Goal: Check status: Check status

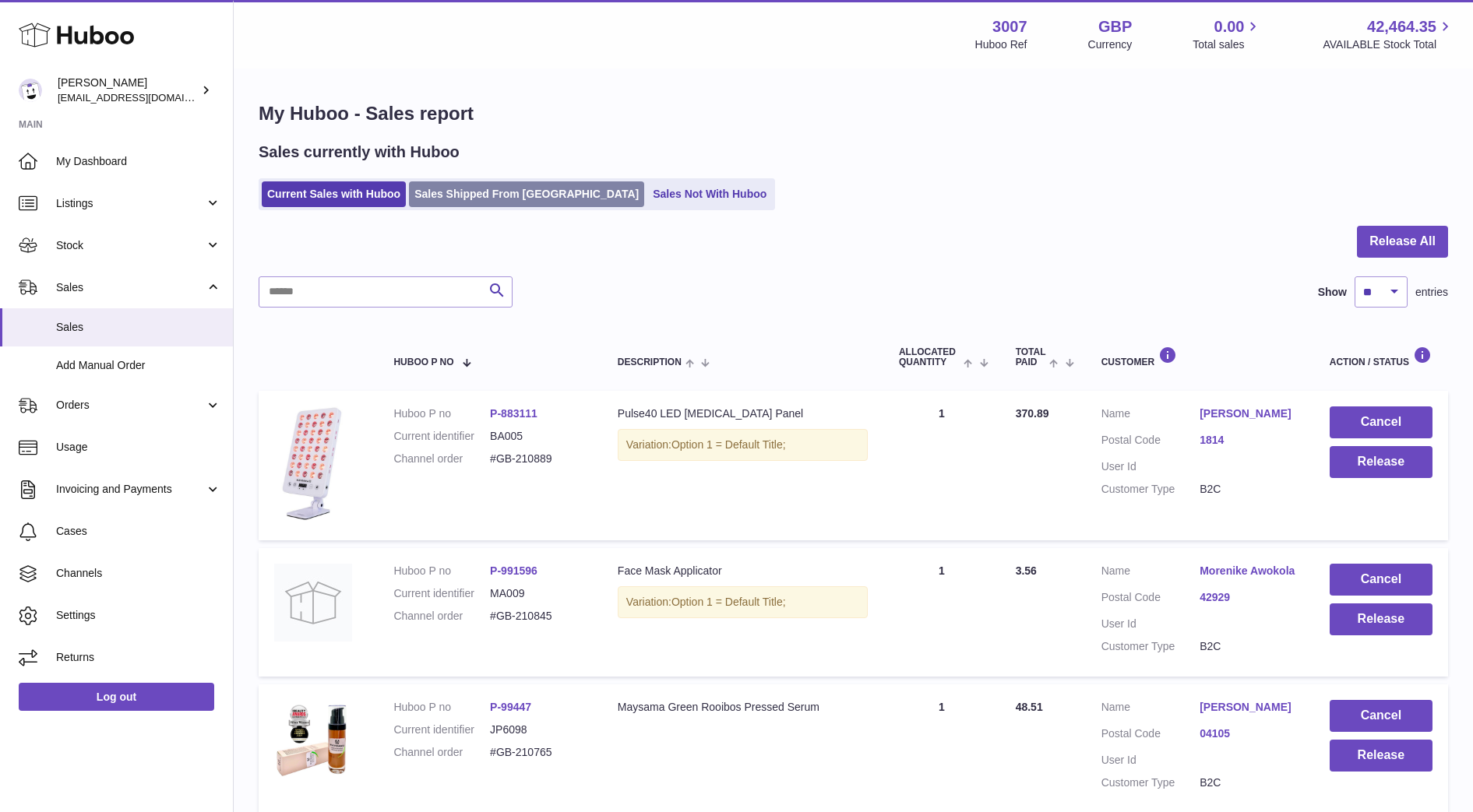
click at [438, 197] on link "Sales Shipped From [GEOGRAPHIC_DATA]" at bounding box center [527, 195] width 235 height 26
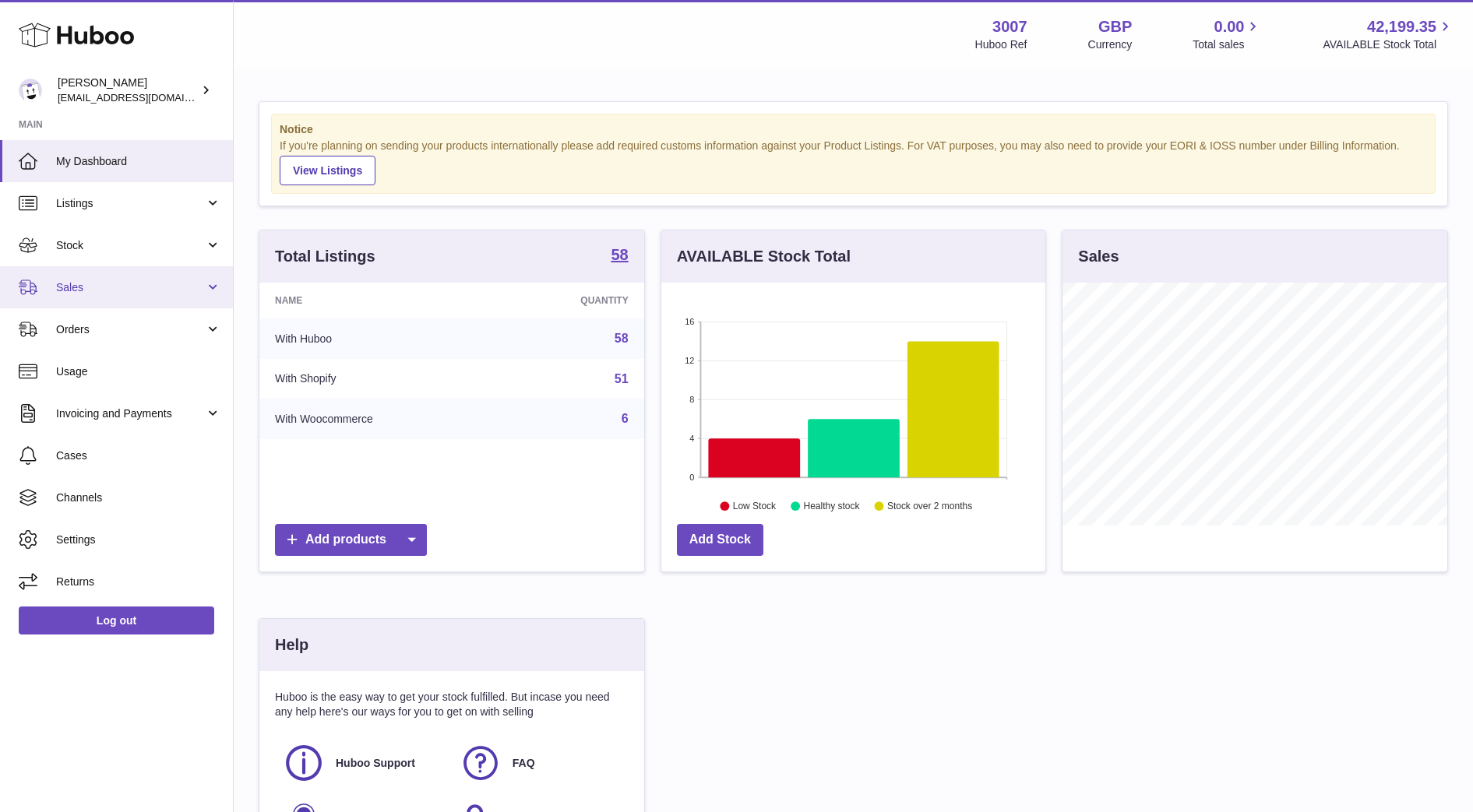
click at [104, 286] on span "Sales" at bounding box center [130, 287] width 149 height 15
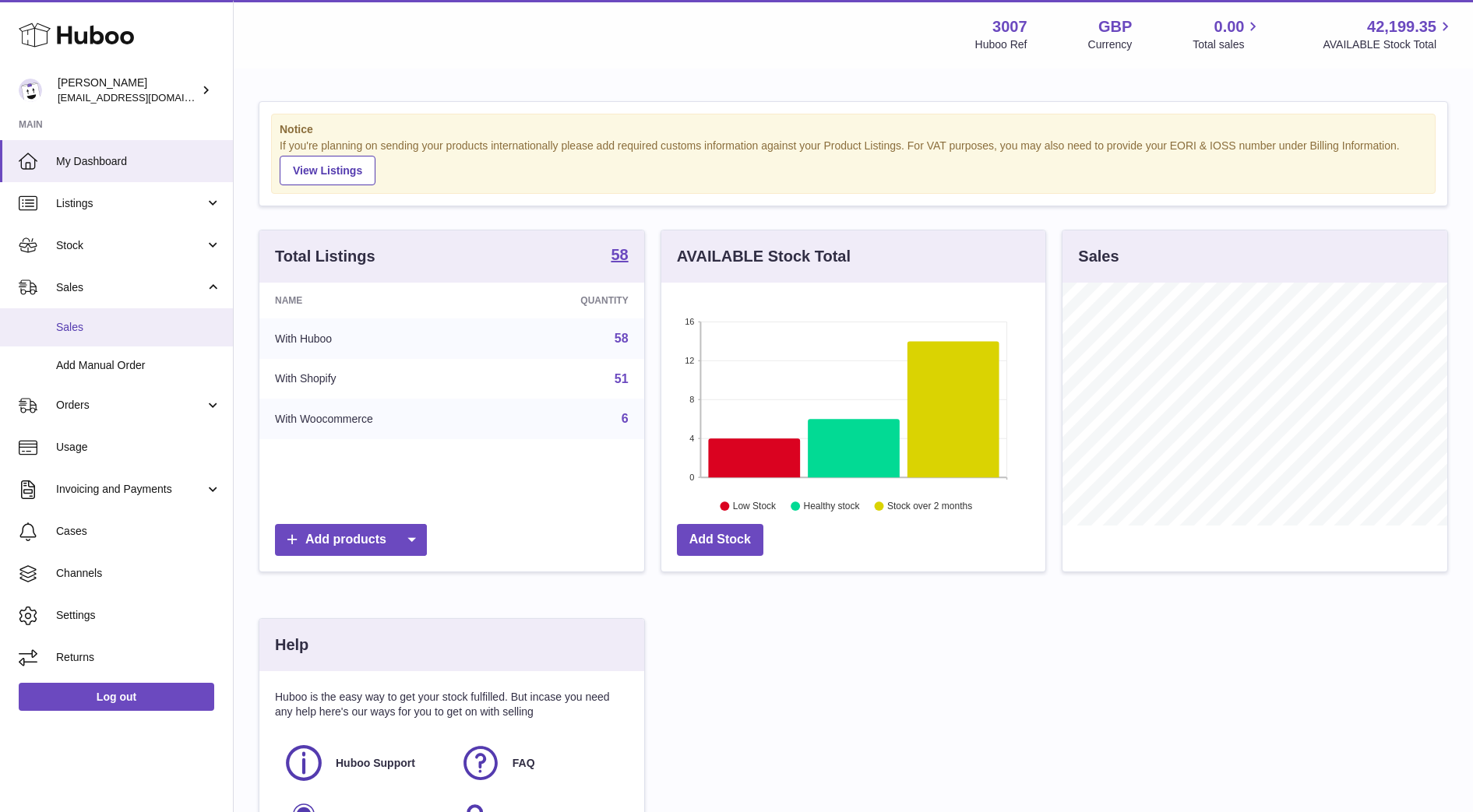
click at [65, 333] on span "Sales" at bounding box center [138, 327] width 165 height 15
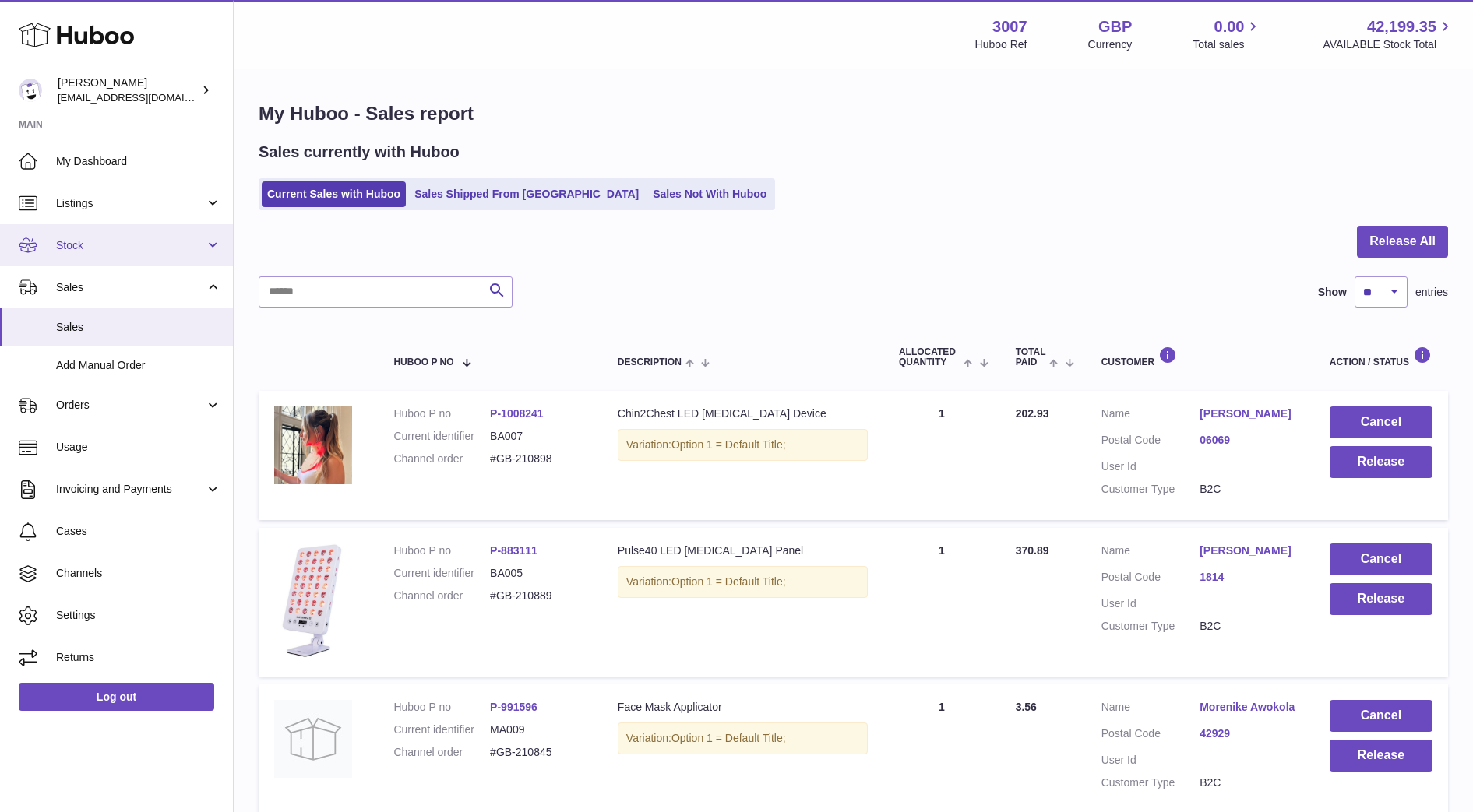
click at [83, 254] on link "Stock" at bounding box center [117, 245] width 233 height 42
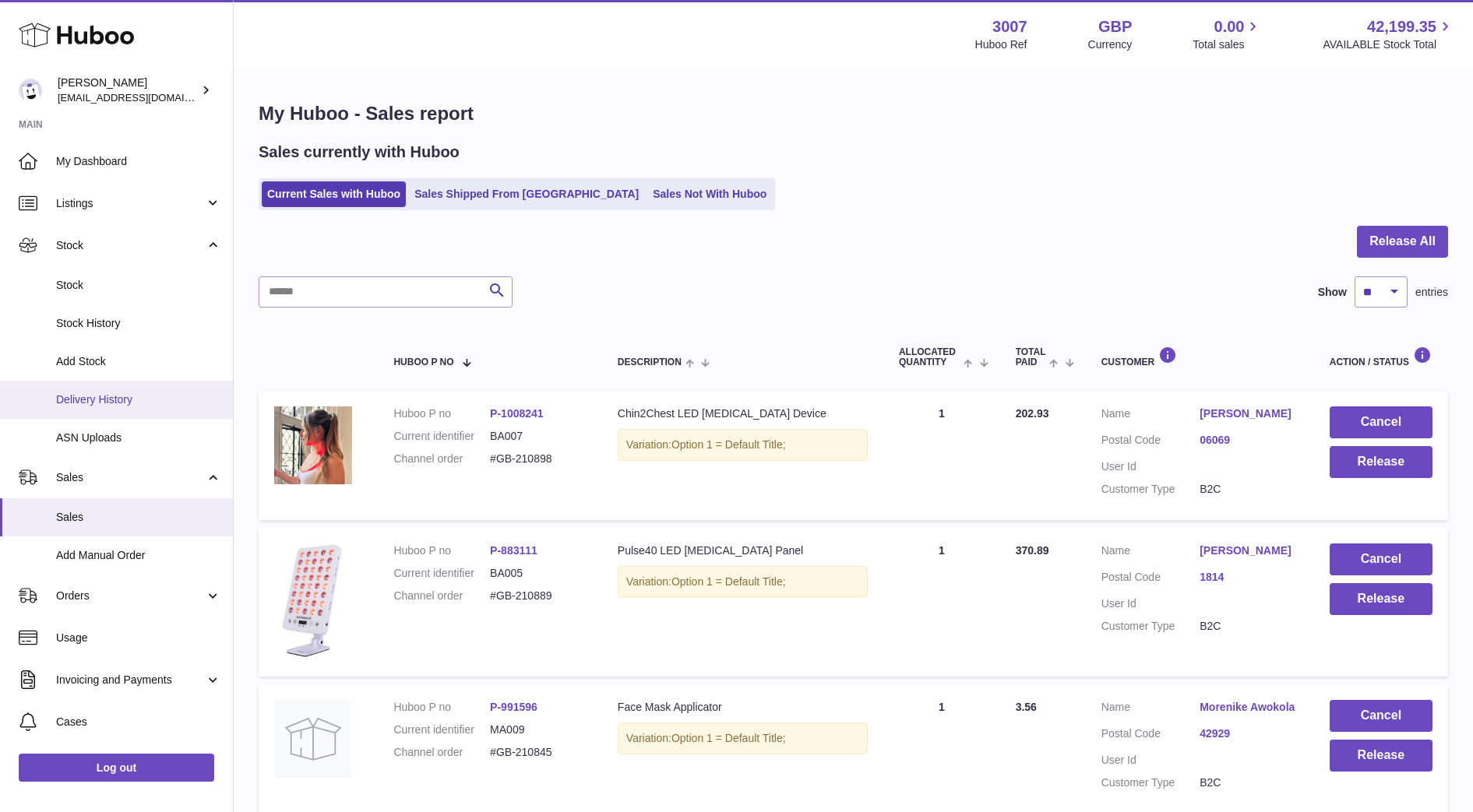
click at [100, 395] on span "Delivery History" at bounding box center [138, 399] width 165 height 15
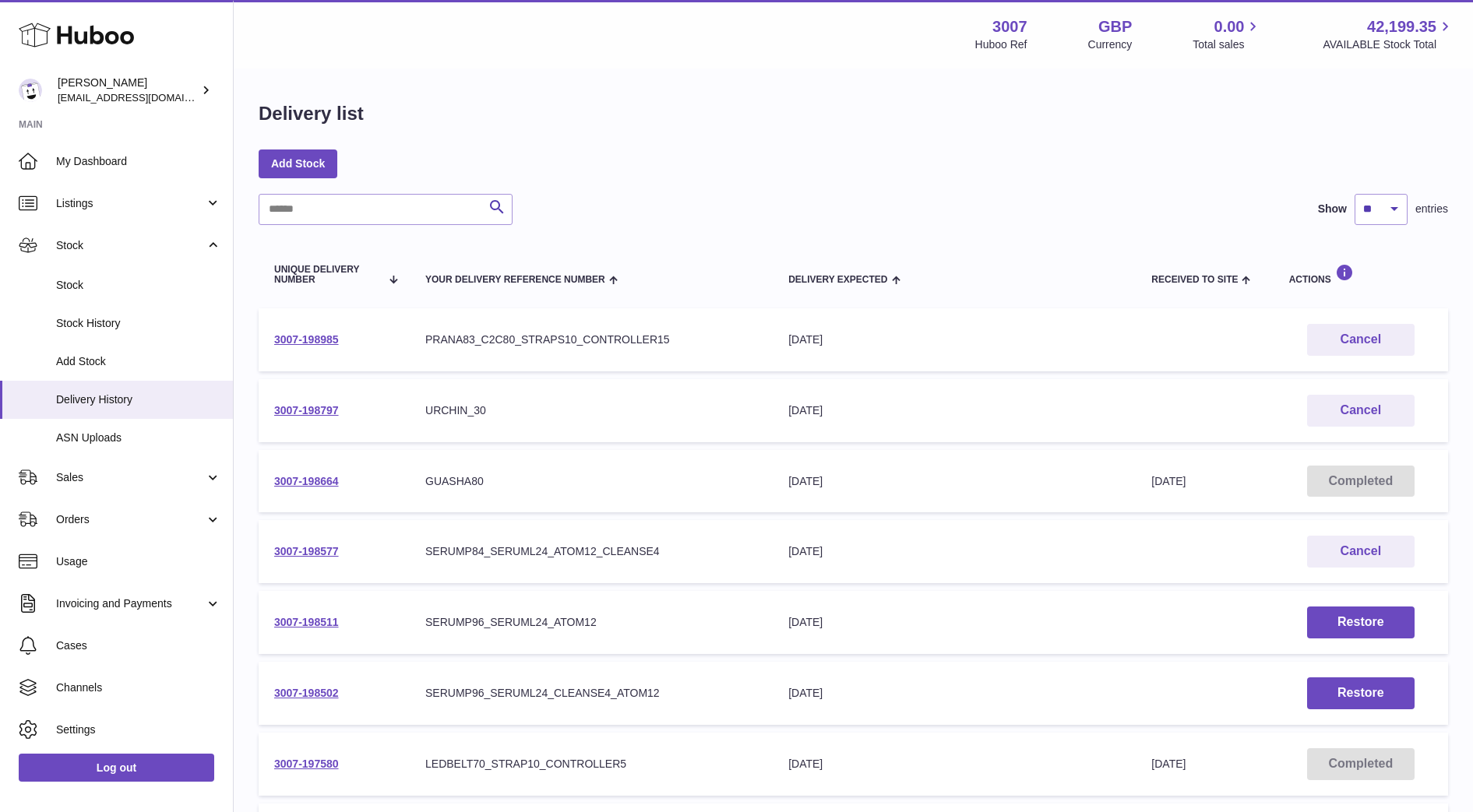
click at [304, 540] on td "3007-198577" at bounding box center [334, 552] width 151 height 63
click at [303, 549] on link "3007-198577" at bounding box center [306, 551] width 64 height 13
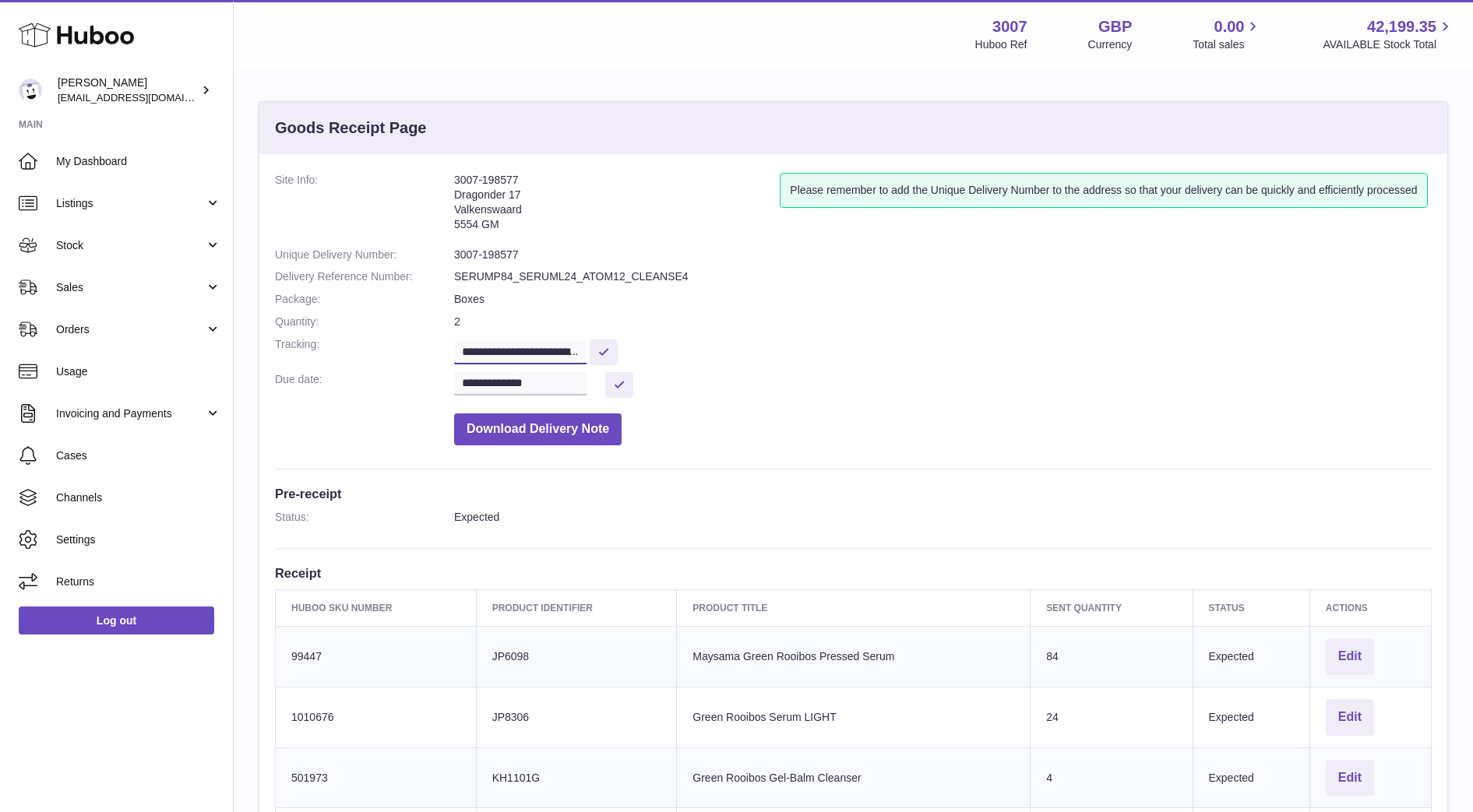
scroll to position [0, 369]
drag, startPoint x: 460, startPoint y: 347, endPoint x: 747, endPoint y: 373, distance: 288.2
click at [747, 373] on dl "**********" at bounding box center [853, 313] width 1157 height 281
click at [128, 270] on link "Sales" at bounding box center [117, 287] width 233 height 42
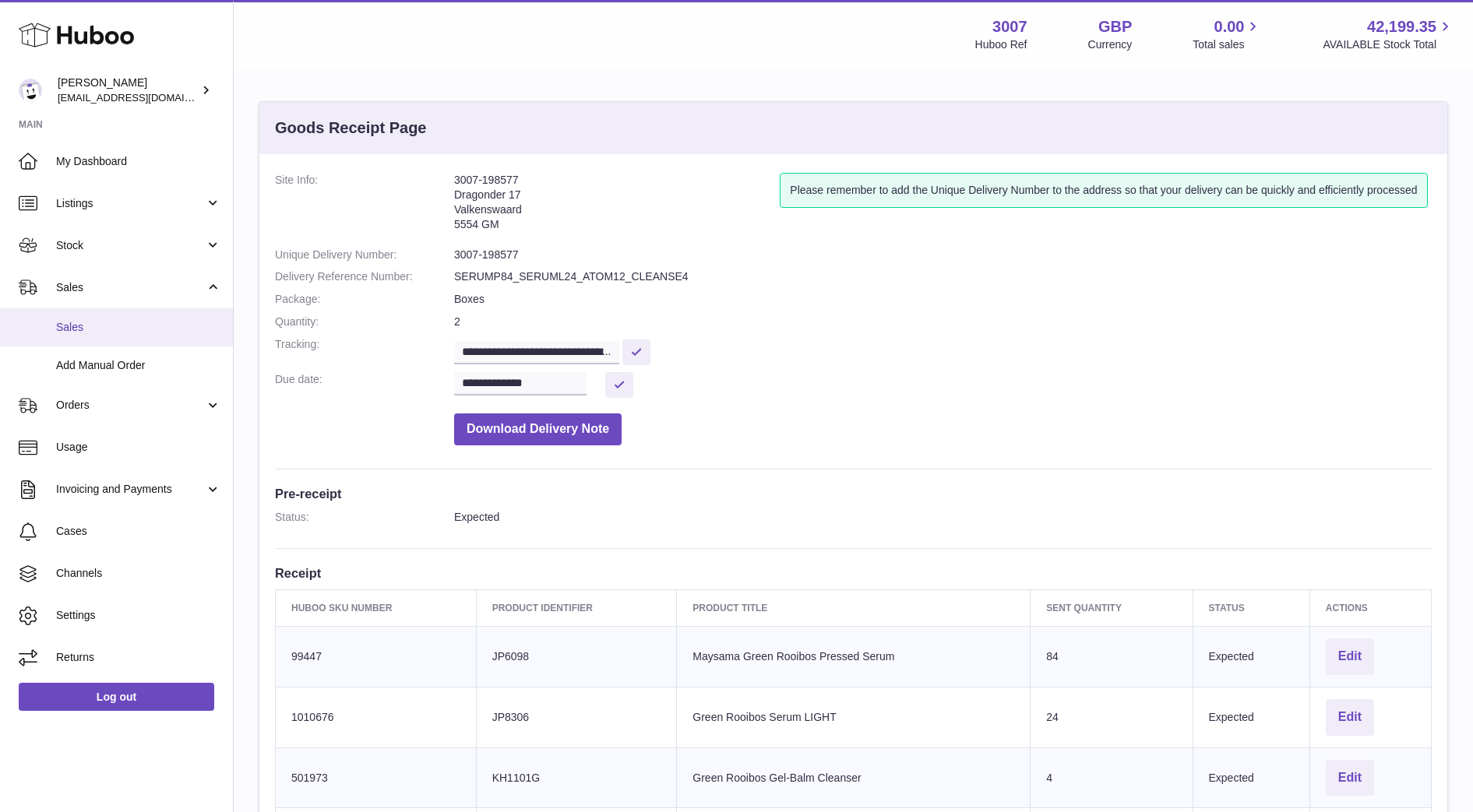
click at [110, 326] on span "Sales" at bounding box center [138, 327] width 165 height 15
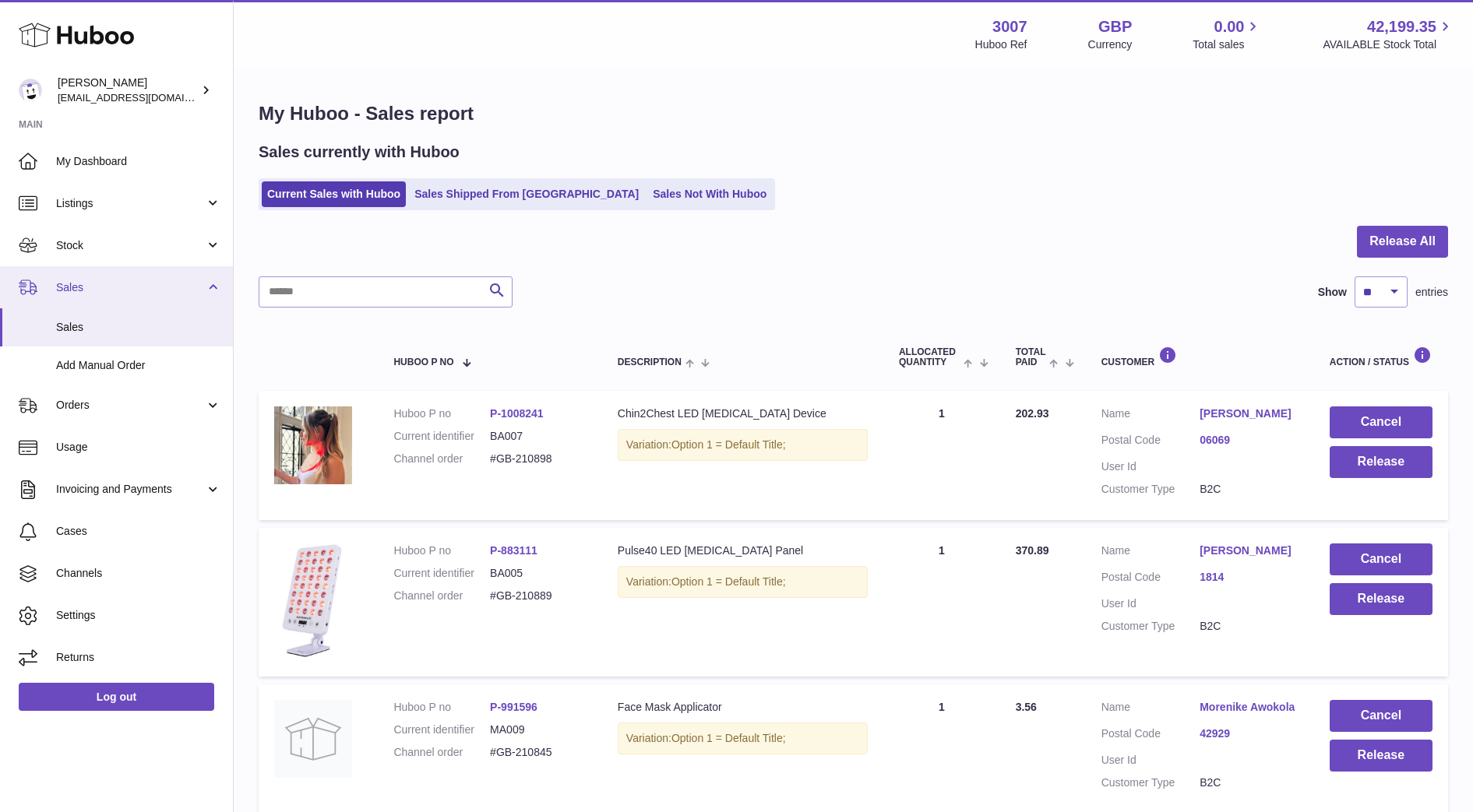
click at [116, 287] on span "Sales" at bounding box center [130, 287] width 149 height 15
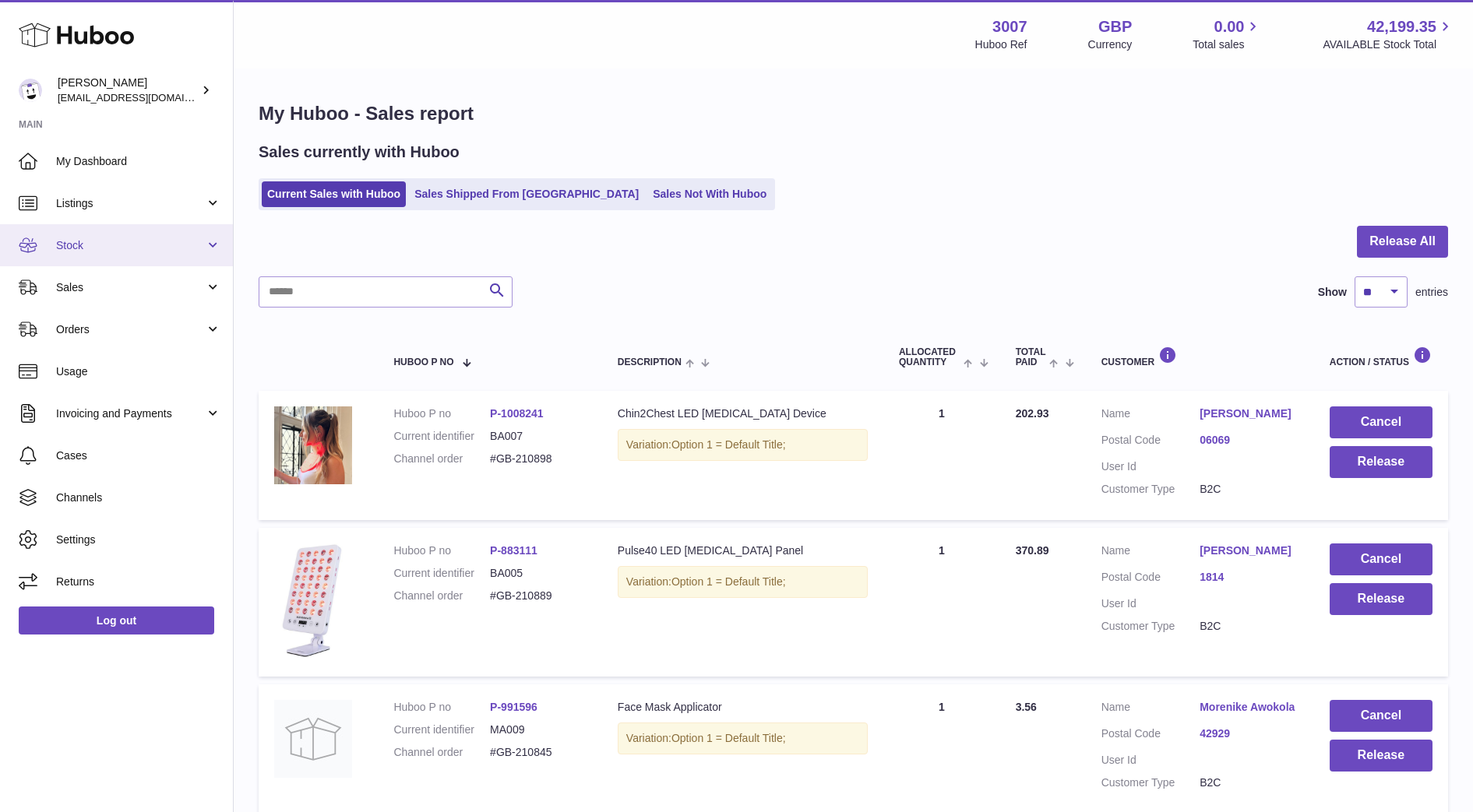
click at [107, 249] on span "Stock" at bounding box center [130, 245] width 149 height 15
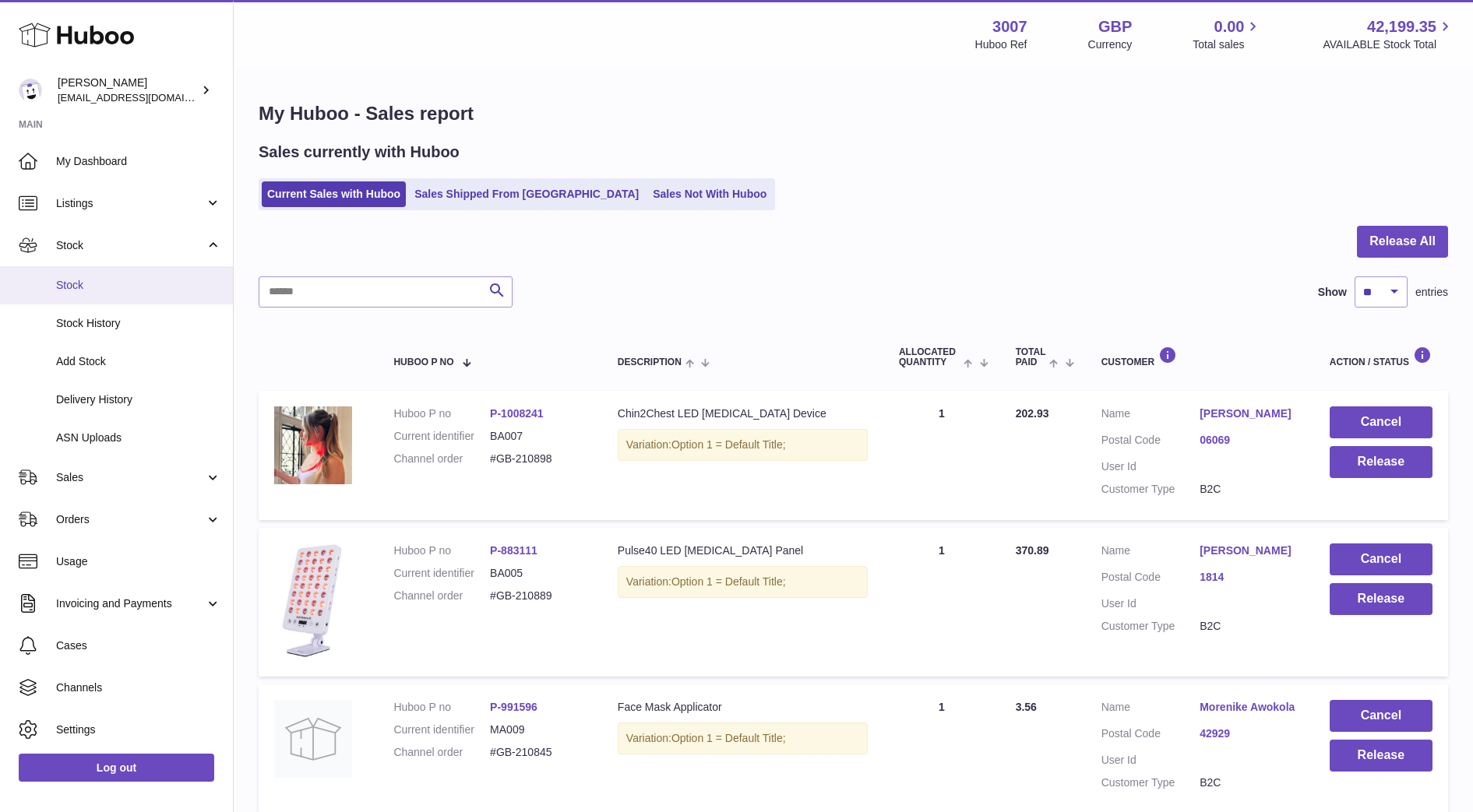
click at [87, 283] on span "Stock" at bounding box center [138, 284] width 165 height 15
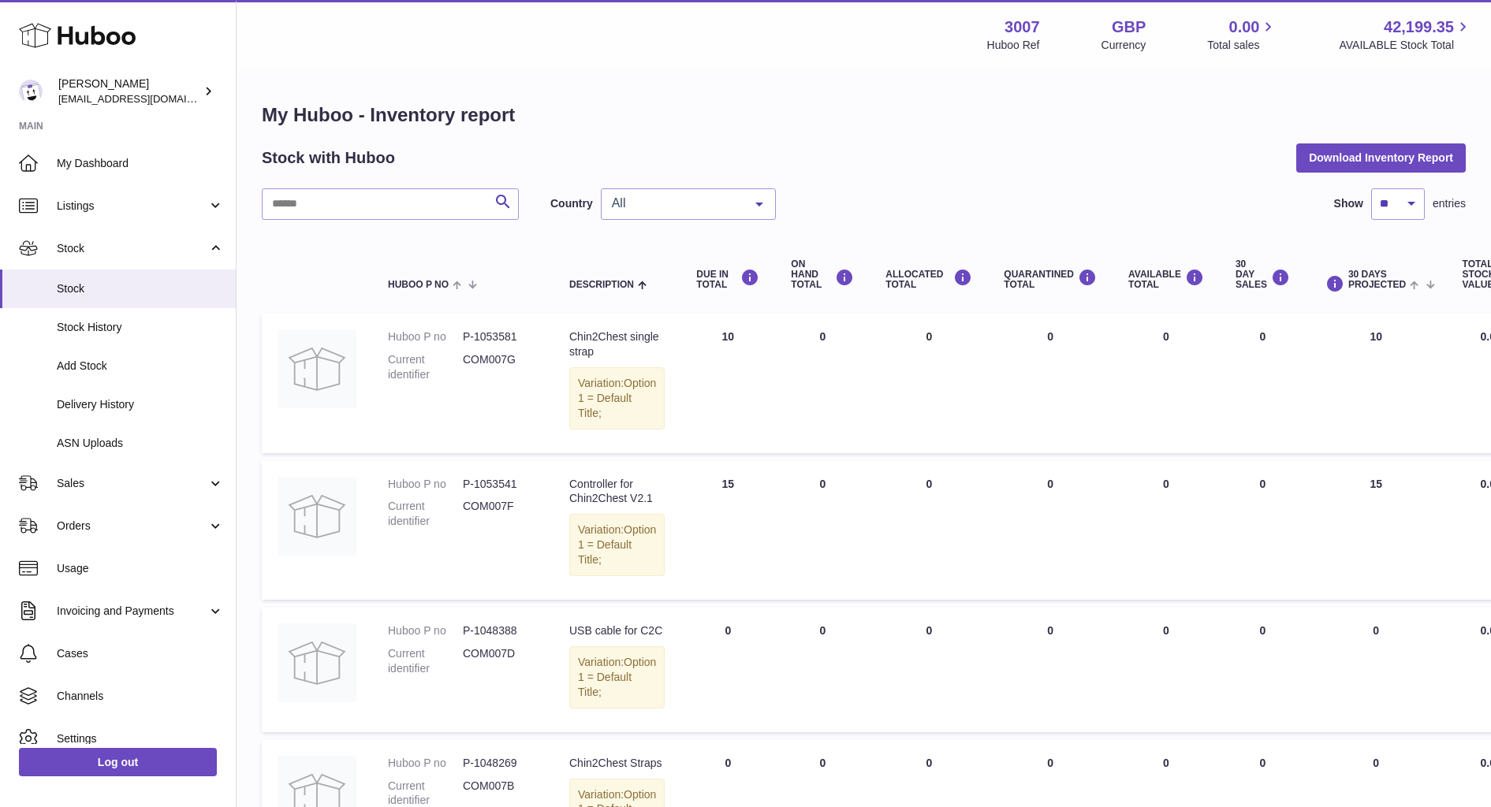
click at [637, 218] on div "All" at bounding box center [688, 204] width 175 height 32
click at [639, 296] on span "NL" at bounding box center [688, 299] width 173 height 32
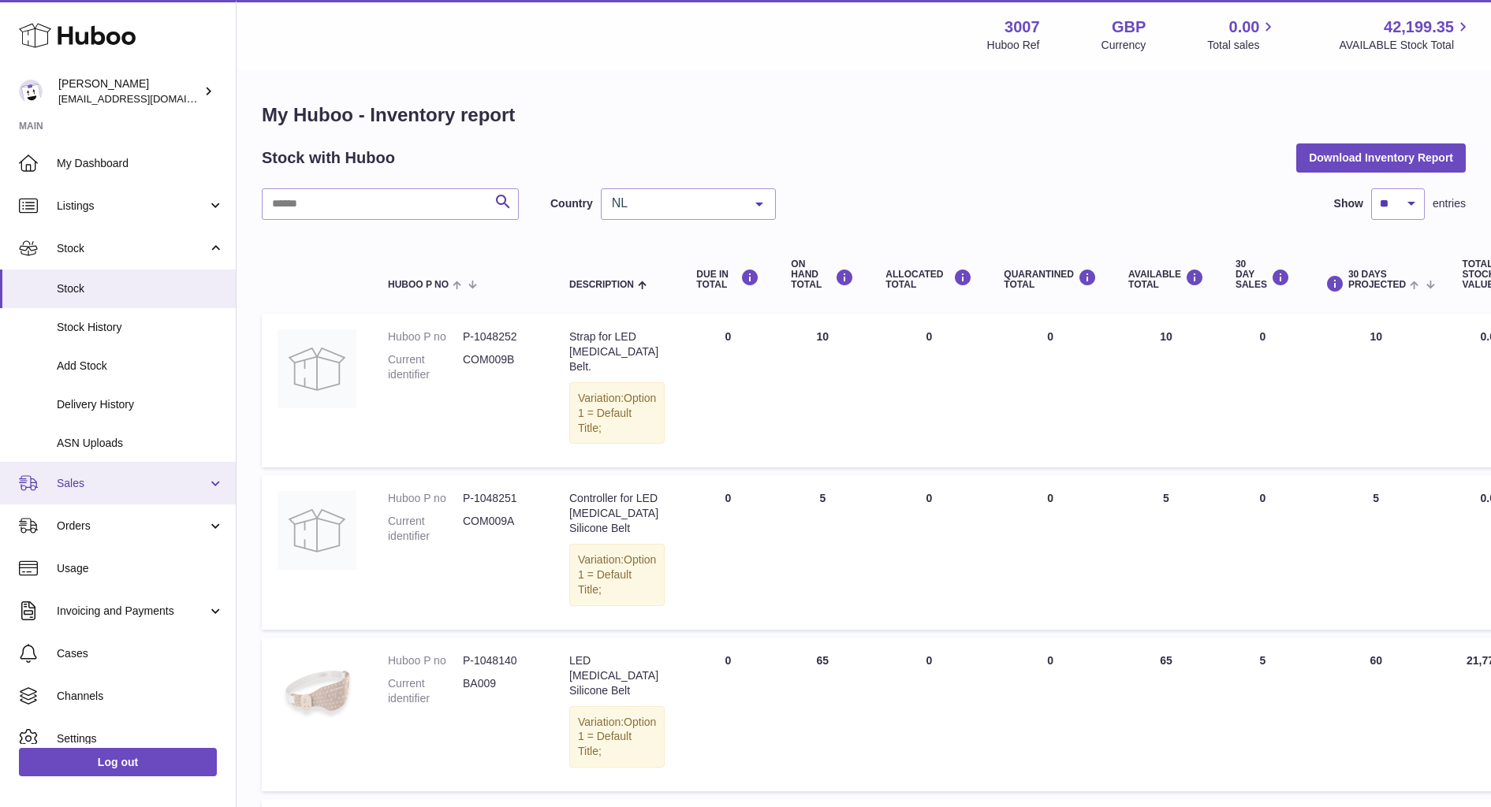
click at [68, 480] on span "Sales" at bounding box center [132, 483] width 151 height 15
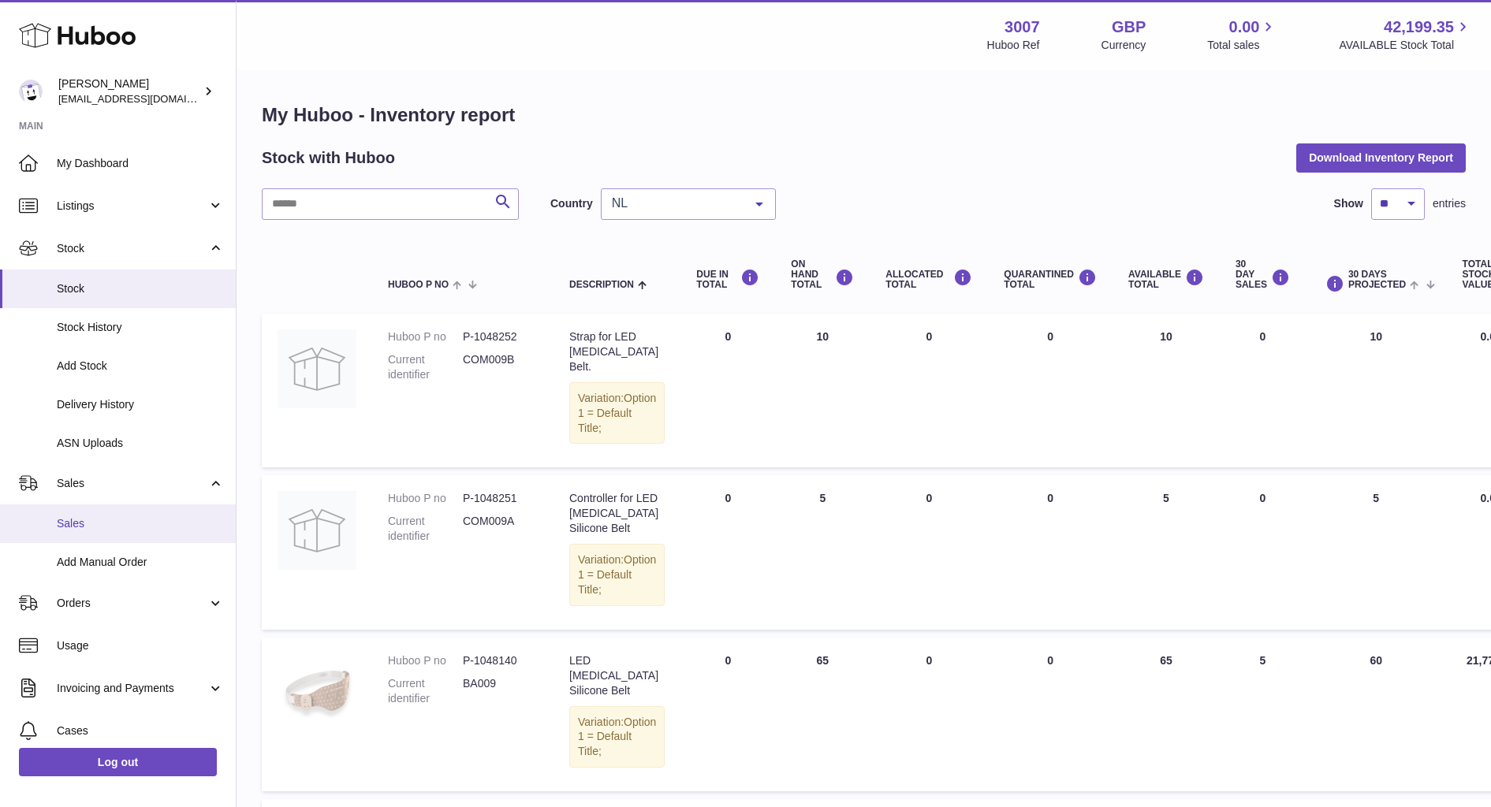
click at [84, 522] on span "Sales" at bounding box center [140, 523] width 167 height 15
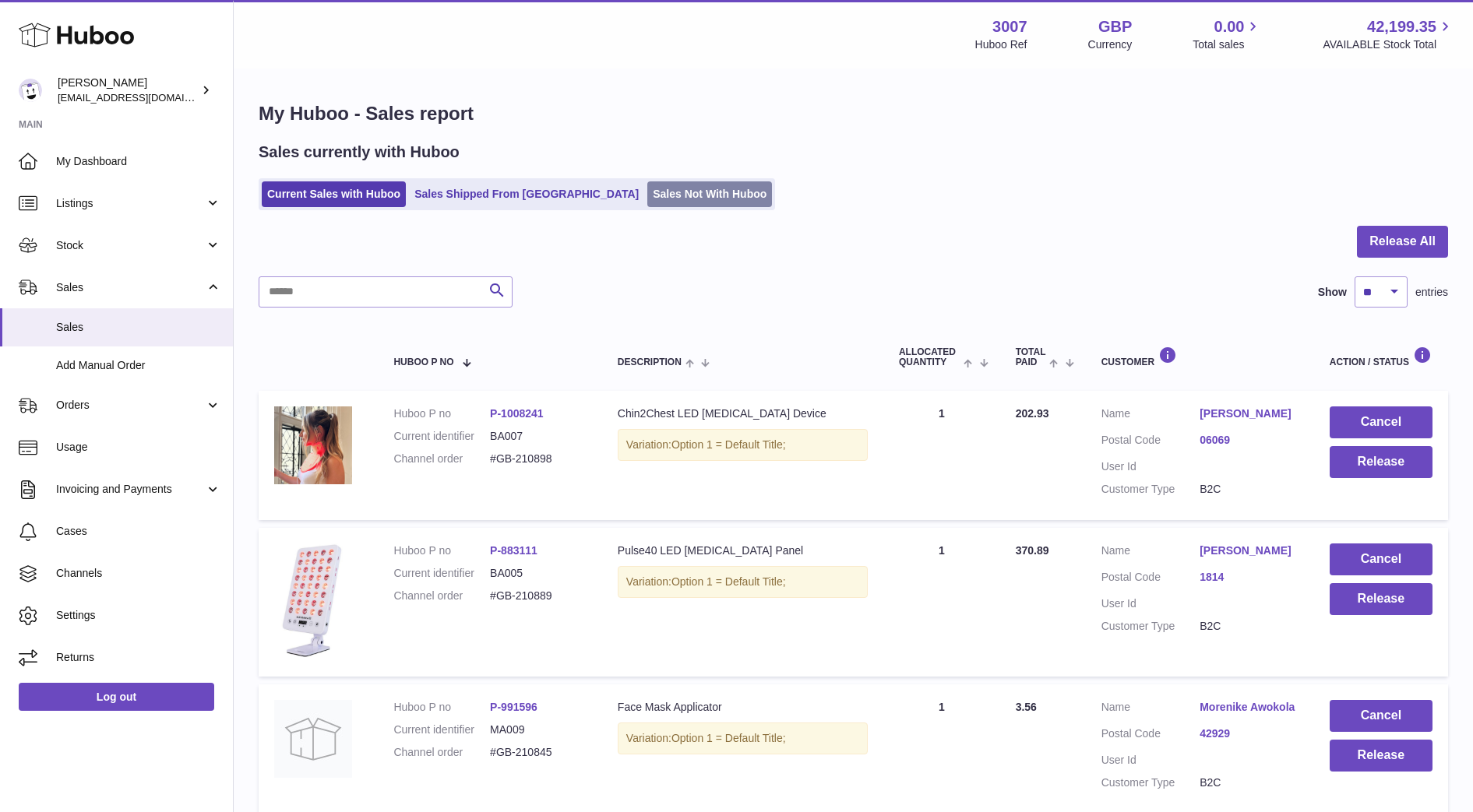
click at [647, 204] on link "Sales Not With Huboo" at bounding box center [709, 195] width 124 height 26
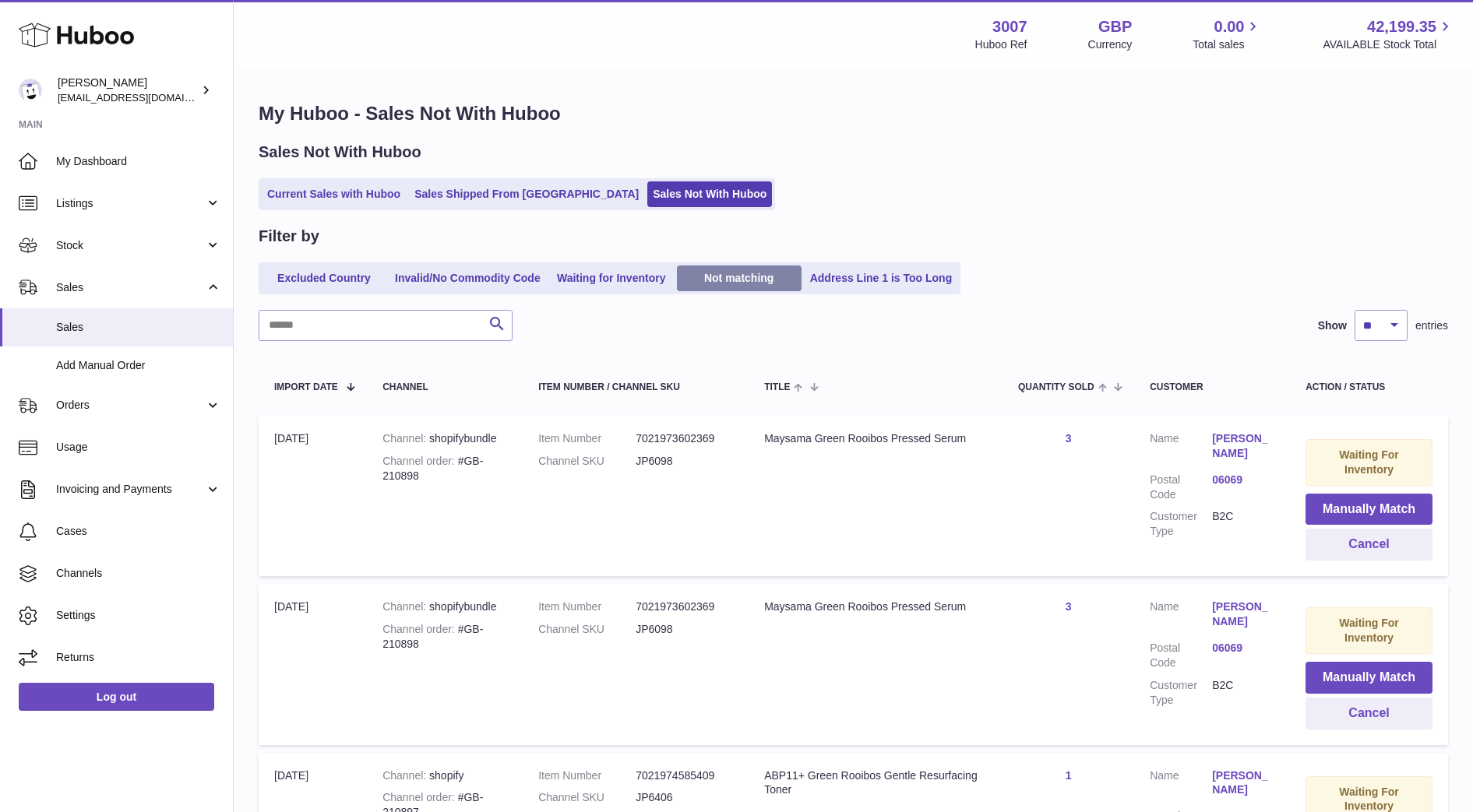
click at [741, 282] on link "Not matching" at bounding box center [739, 279] width 124 height 26
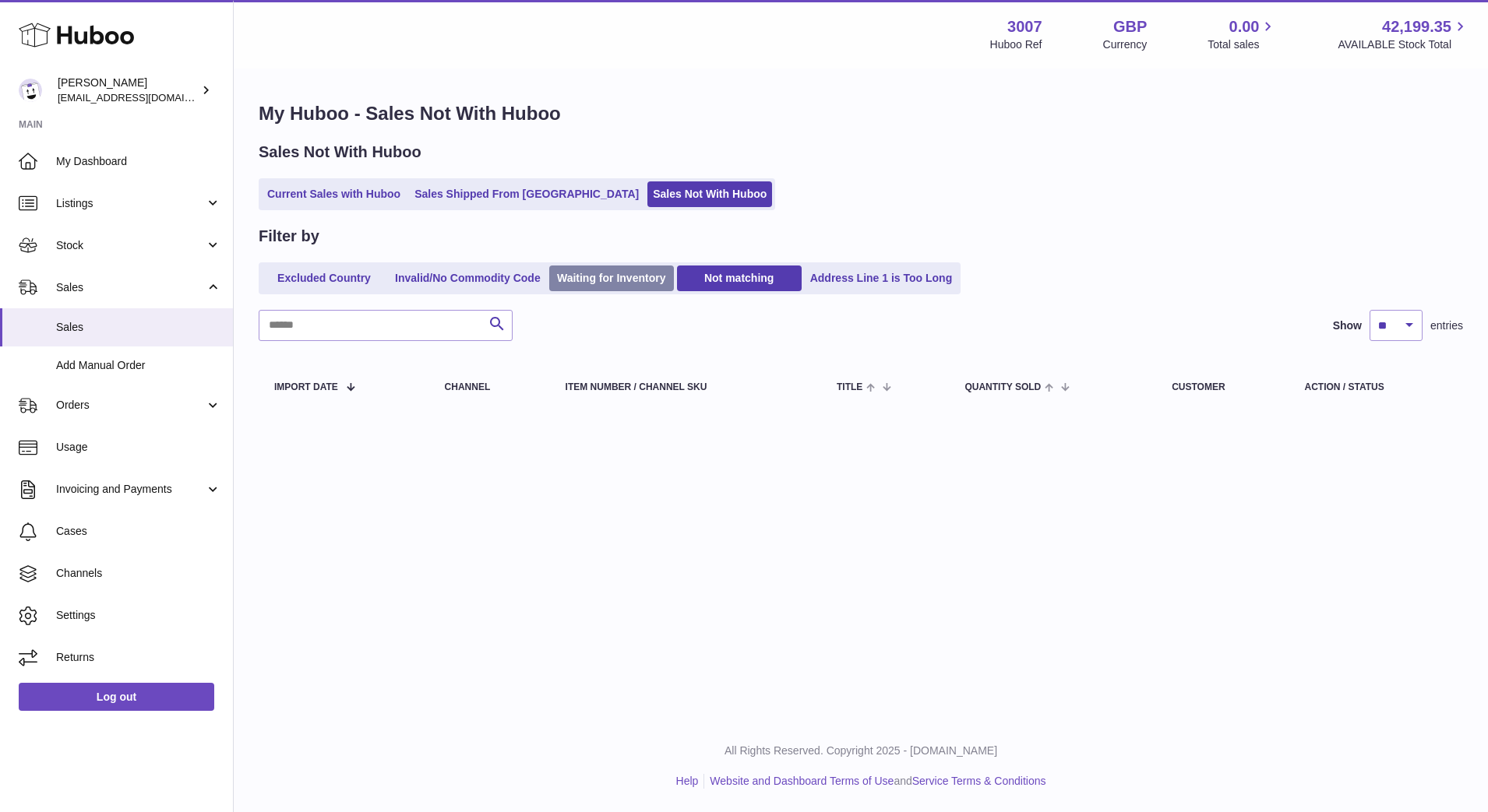
click at [616, 282] on link "Waiting for Inventory" at bounding box center [612, 279] width 124 height 26
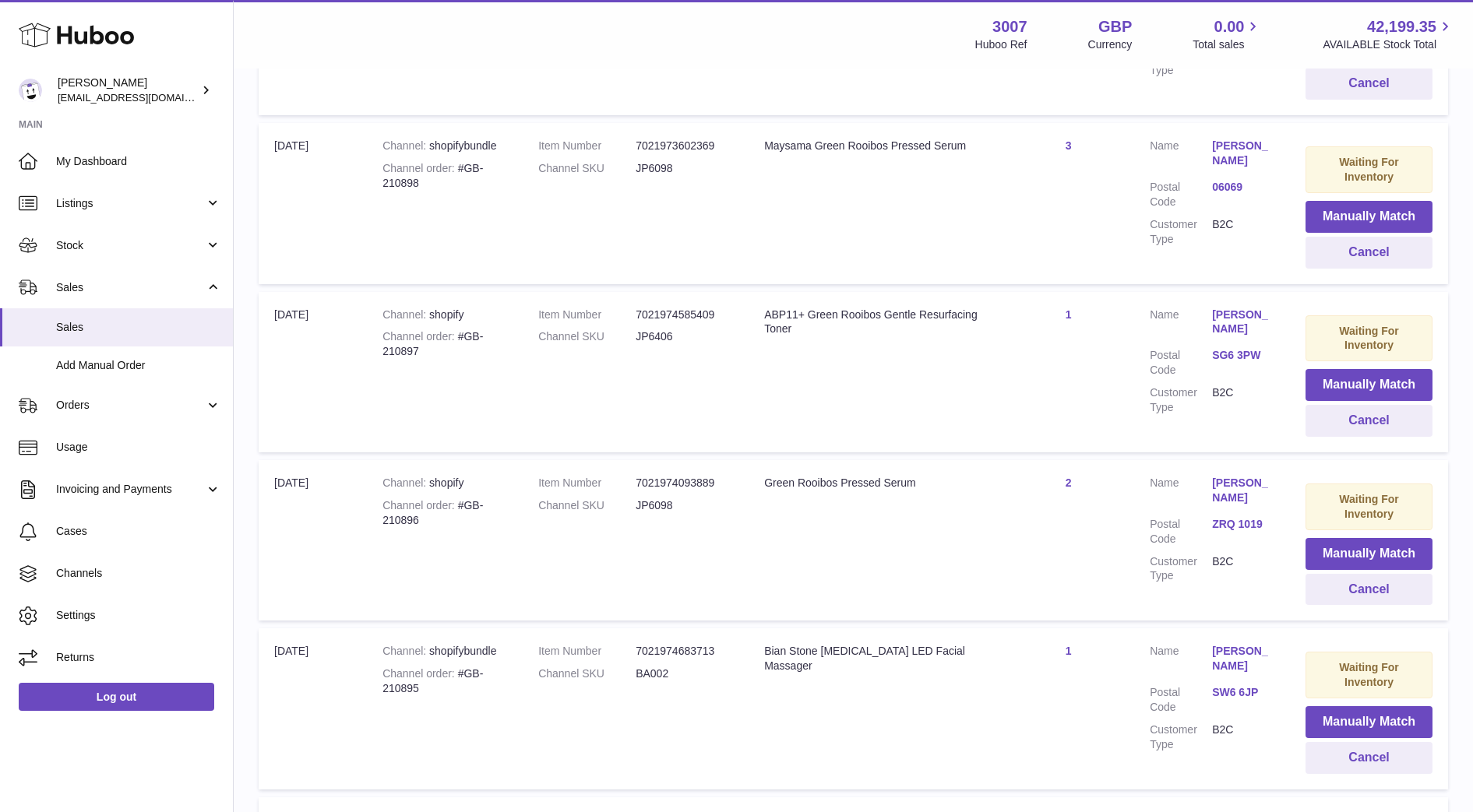
scroll to position [488, 0]
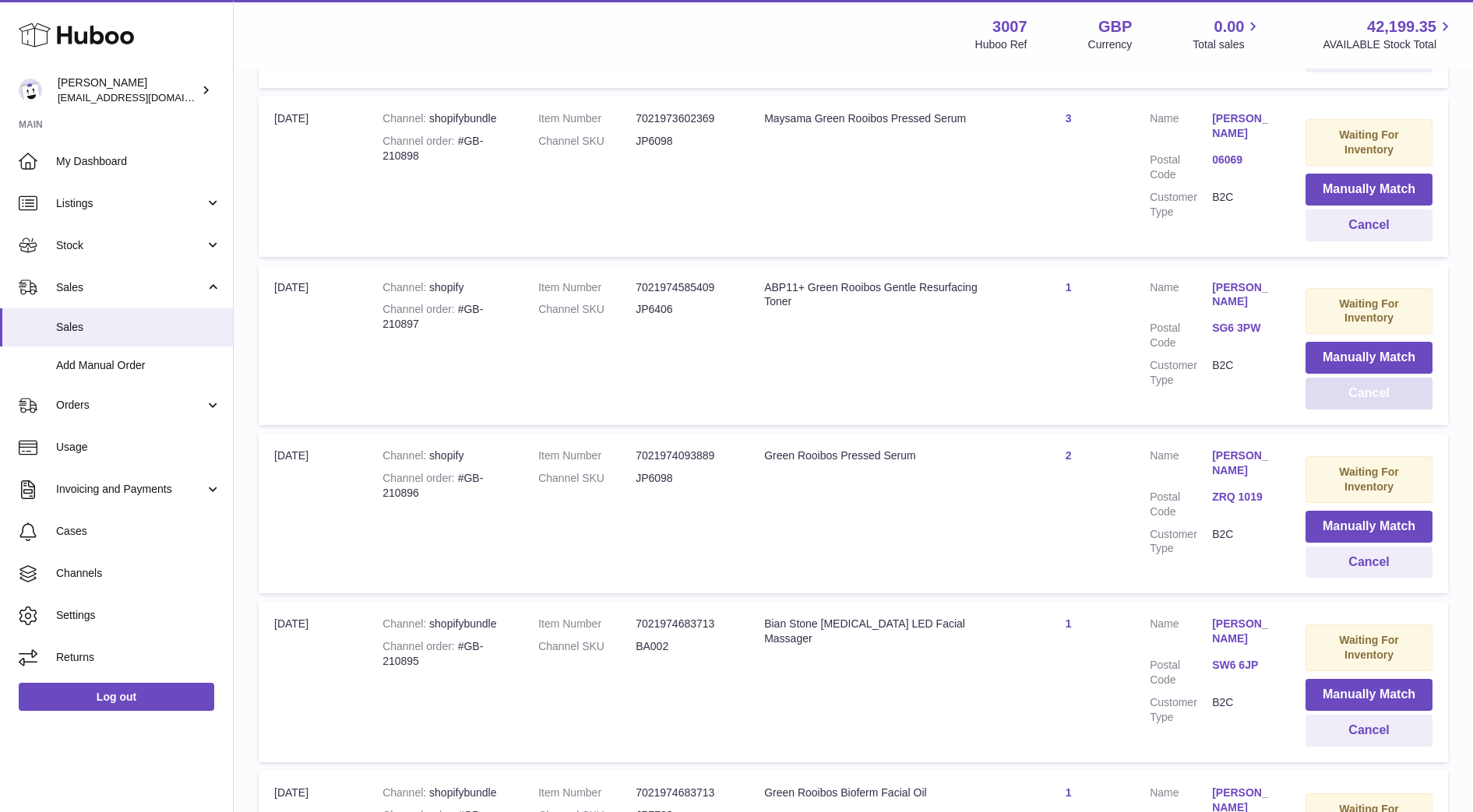
click at [1392, 390] on button "Cancel" at bounding box center [1368, 393] width 127 height 32
click at [1228, 332] on link "ZRQ 1019" at bounding box center [1243, 328] width 62 height 15
click at [1083, 271] on div at bounding box center [736, 406] width 1473 height 812
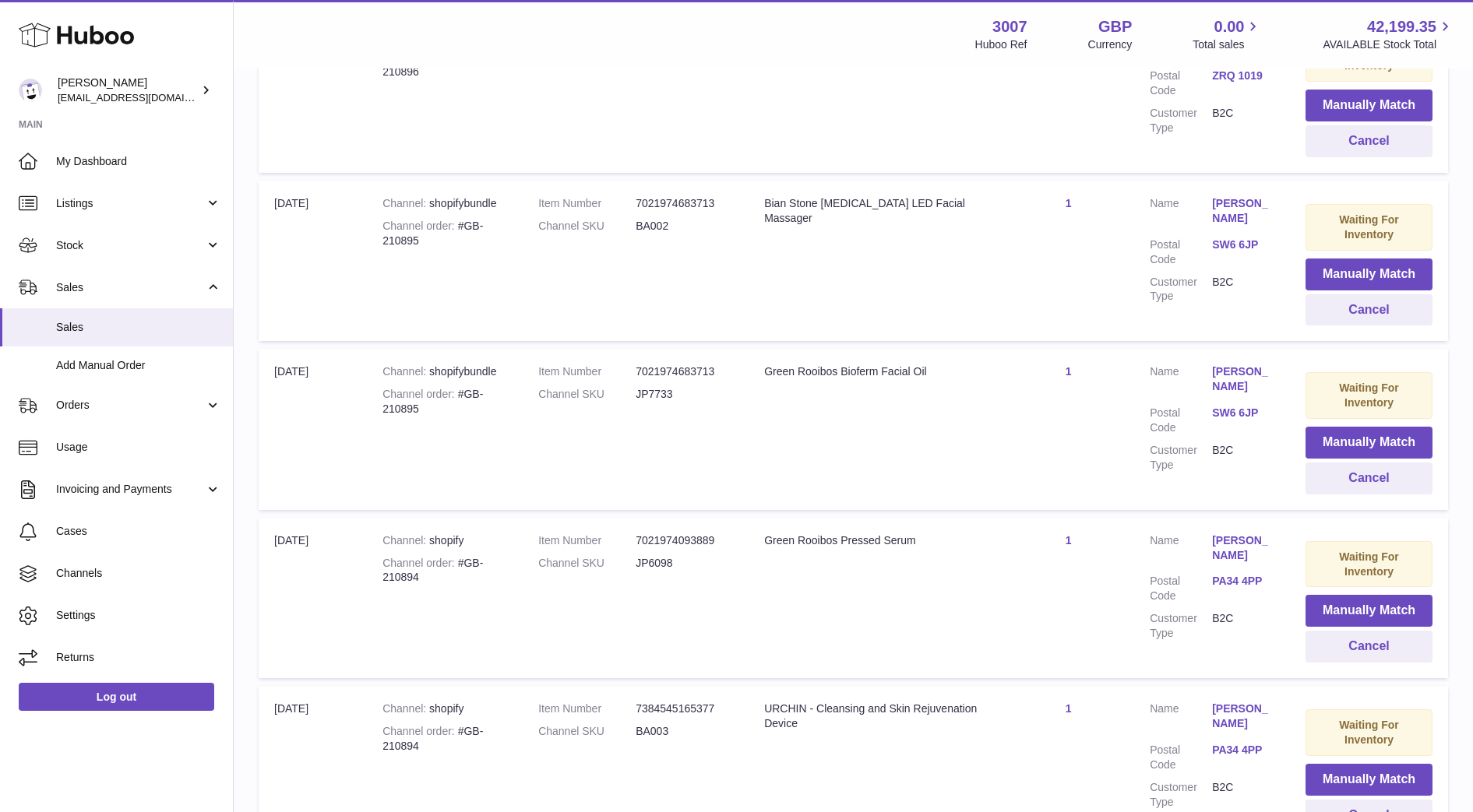
scroll to position [743, 0]
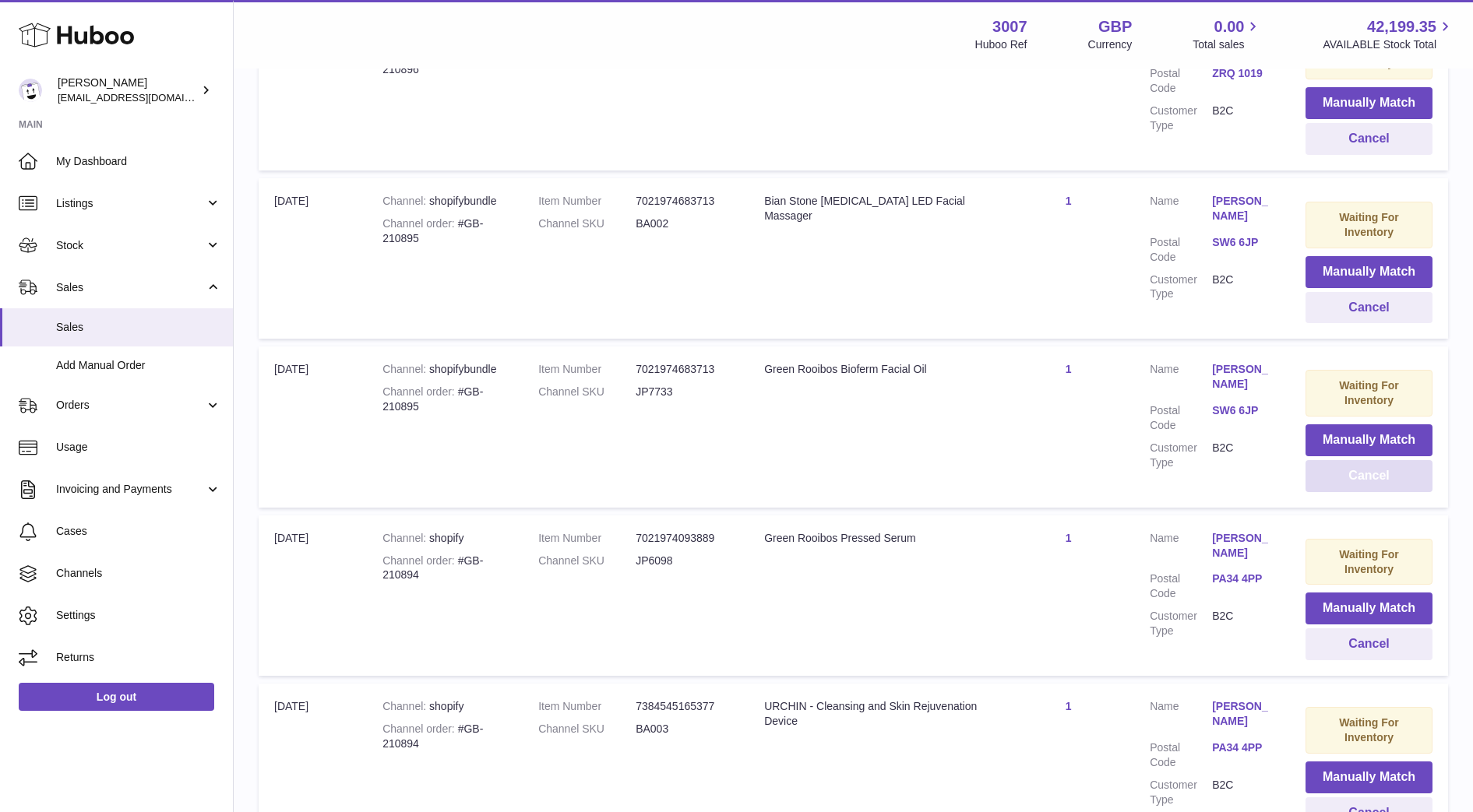
click at [1360, 469] on button "Cancel" at bounding box center [1368, 476] width 127 height 32
click at [1364, 306] on button "Cancel" at bounding box center [1368, 308] width 127 height 32
click at [1231, 247] on link "PA34 4PP" at bounding box center [1243, 242] width 62 height 15
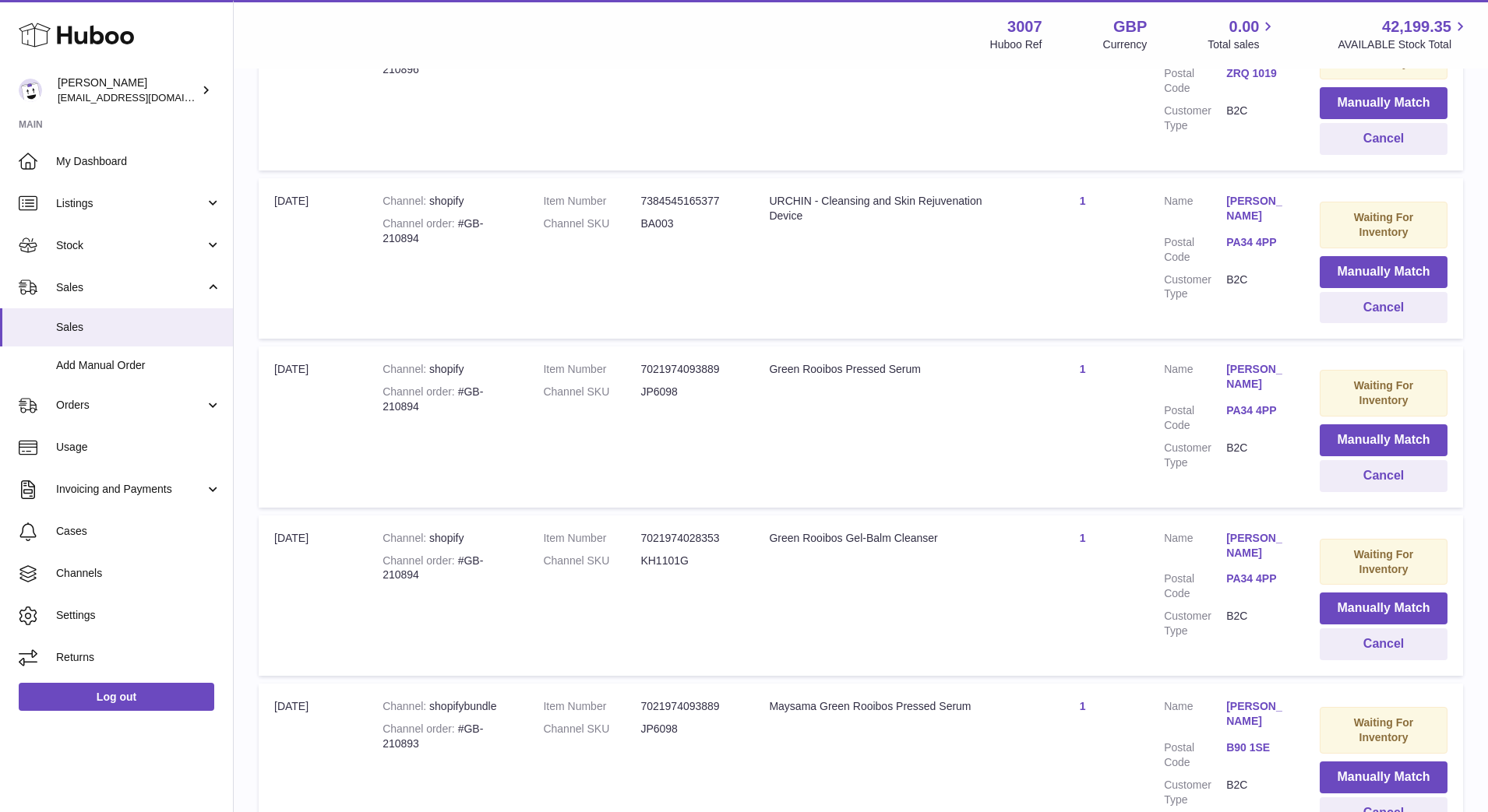
click at [1130, 272] on div at bounding box center [744, 406] width 1488 height 812
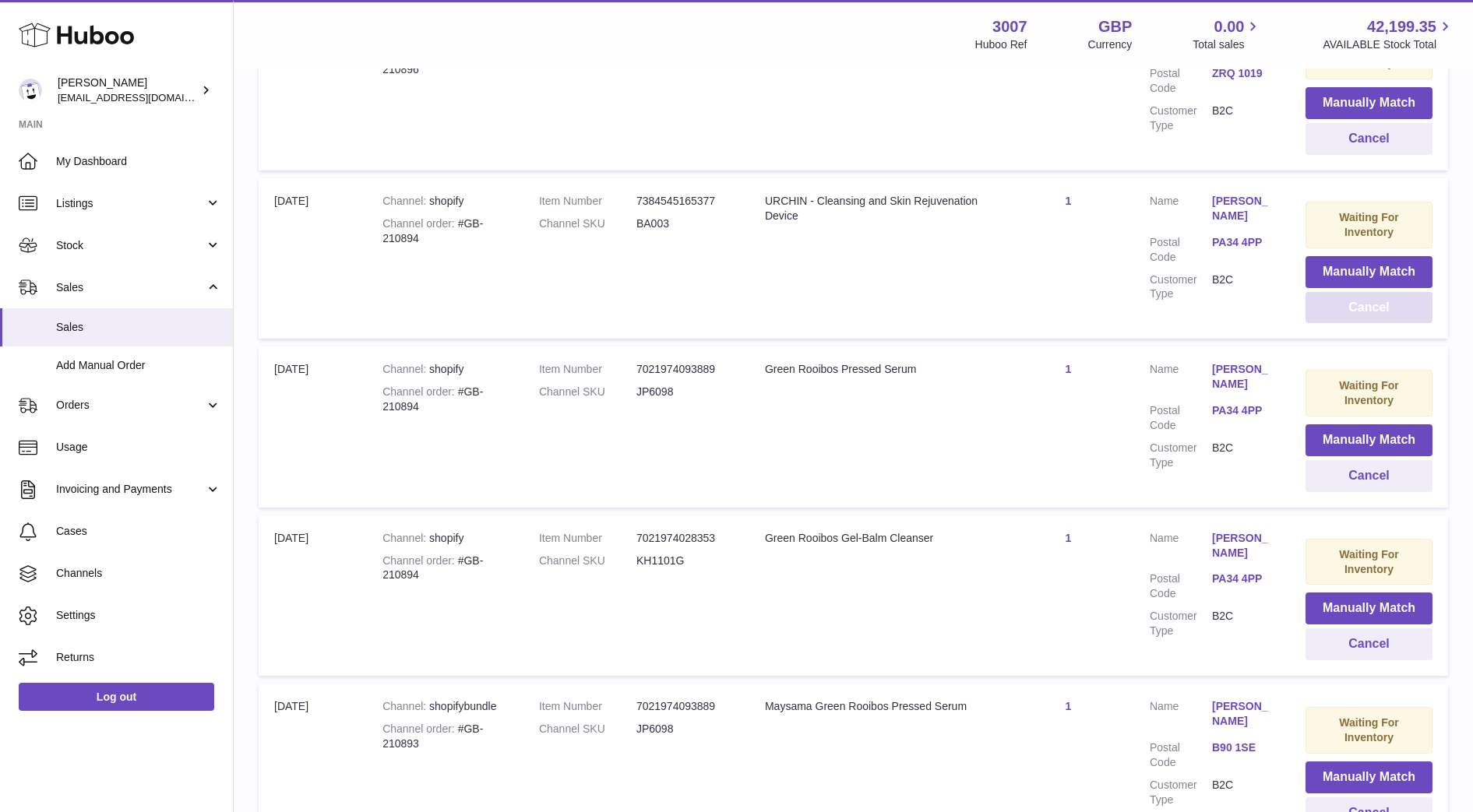
click at [1387, 313] on button "Cancel" at bounding box center [1368, 308] width 127 height 32
click at [1387, 313] on button "Cancel" at bounding box center [1368, 308] width 128 height 32
click at [1387, 313] on button "Cancel" at bounding box center [1368, 308] width 127 height 32
click at [1220, 243] on link "B90 1SE" at bounding box center [1243, 242] width 62 height 15
click at [1104, 299] on div at bounding box center [736, 406] width 1473 height 812
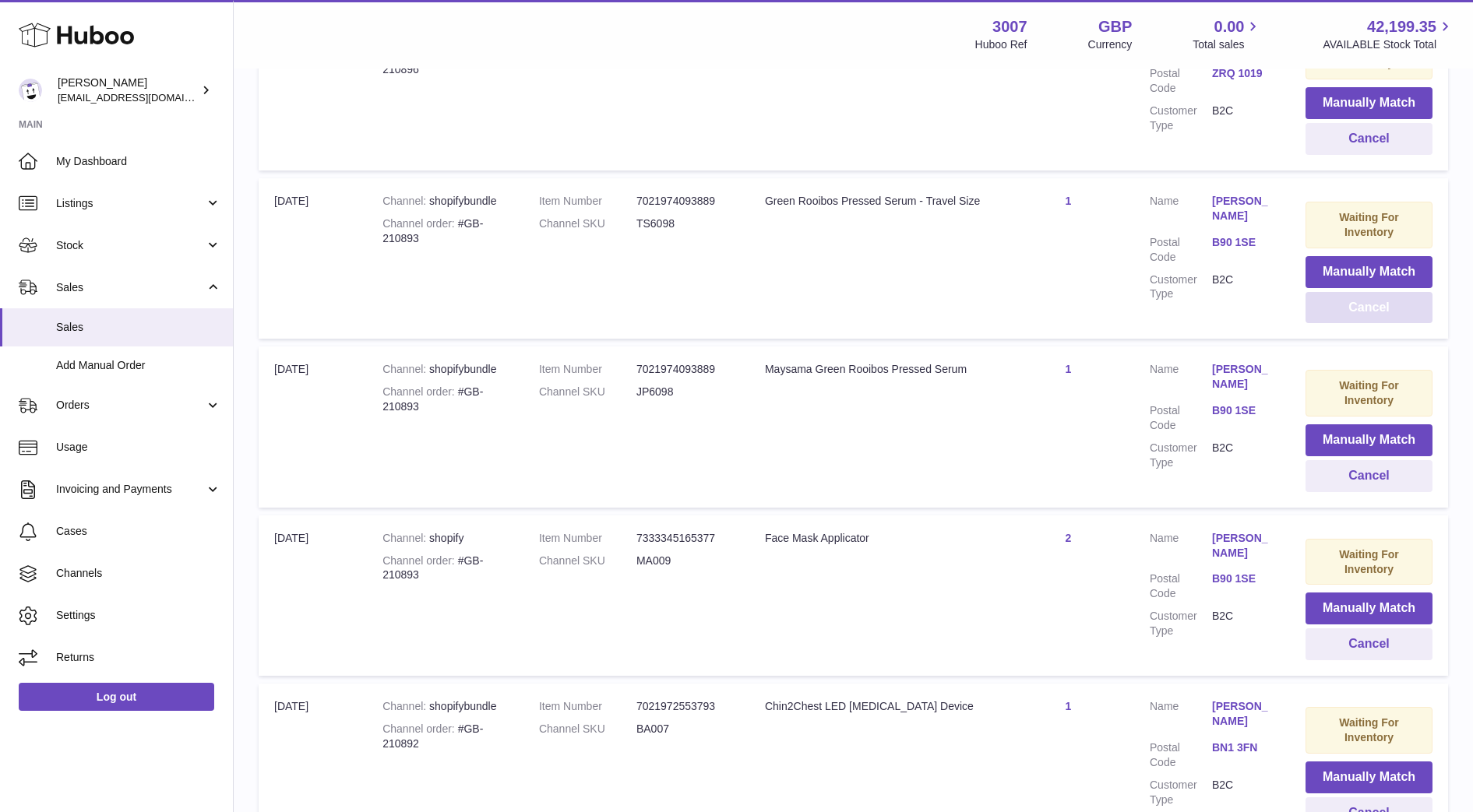
click at [1404, 322] on button "Cancel" at bounding box center [1368, 308] width 127 height 32
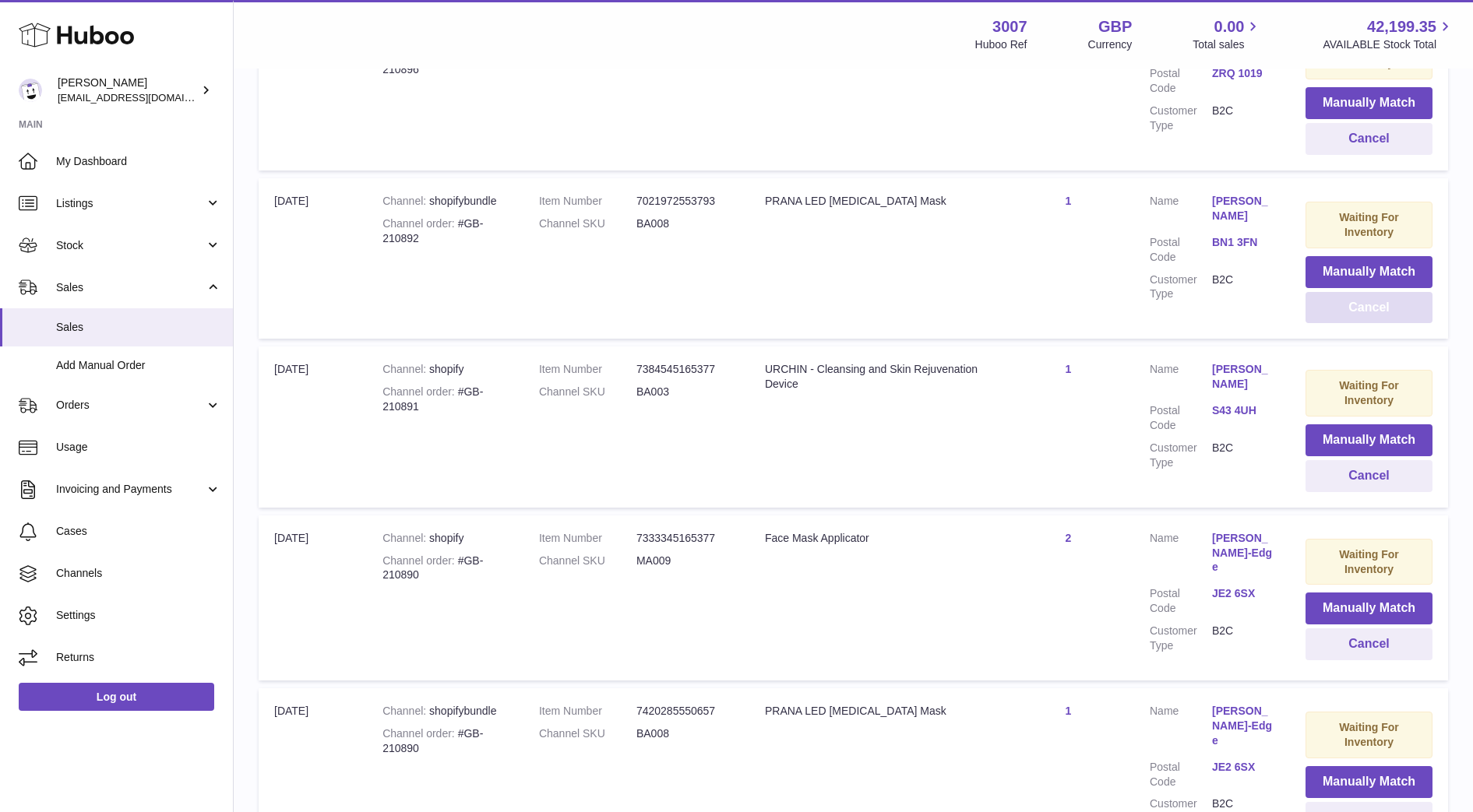
click at [1404, 322] on button "Cancel" at bounding box center [1368, 308] width 127 height 32
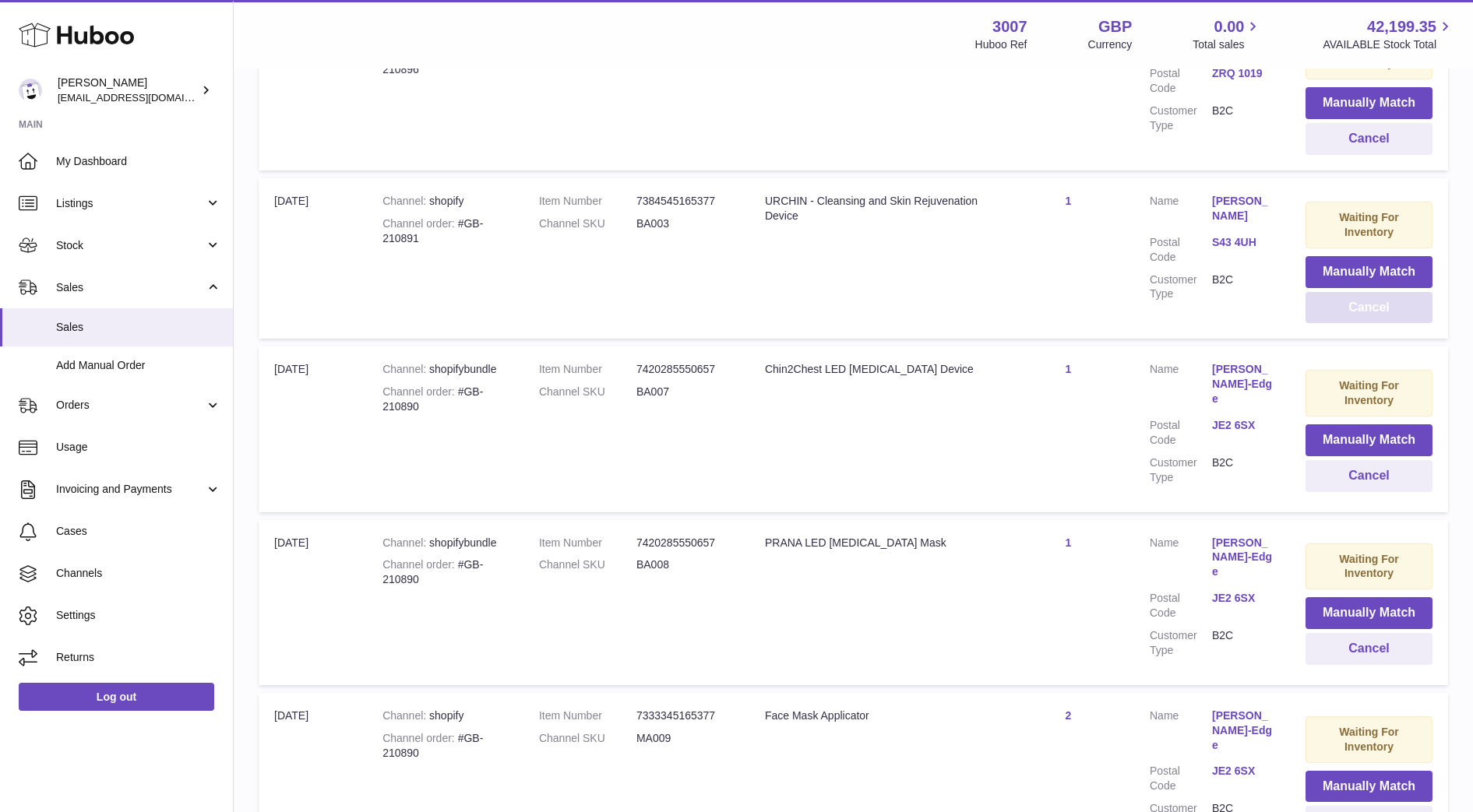
click at [1404, 322] on button "Cancel" at bounding box center [1368, 308] width 127 height 32
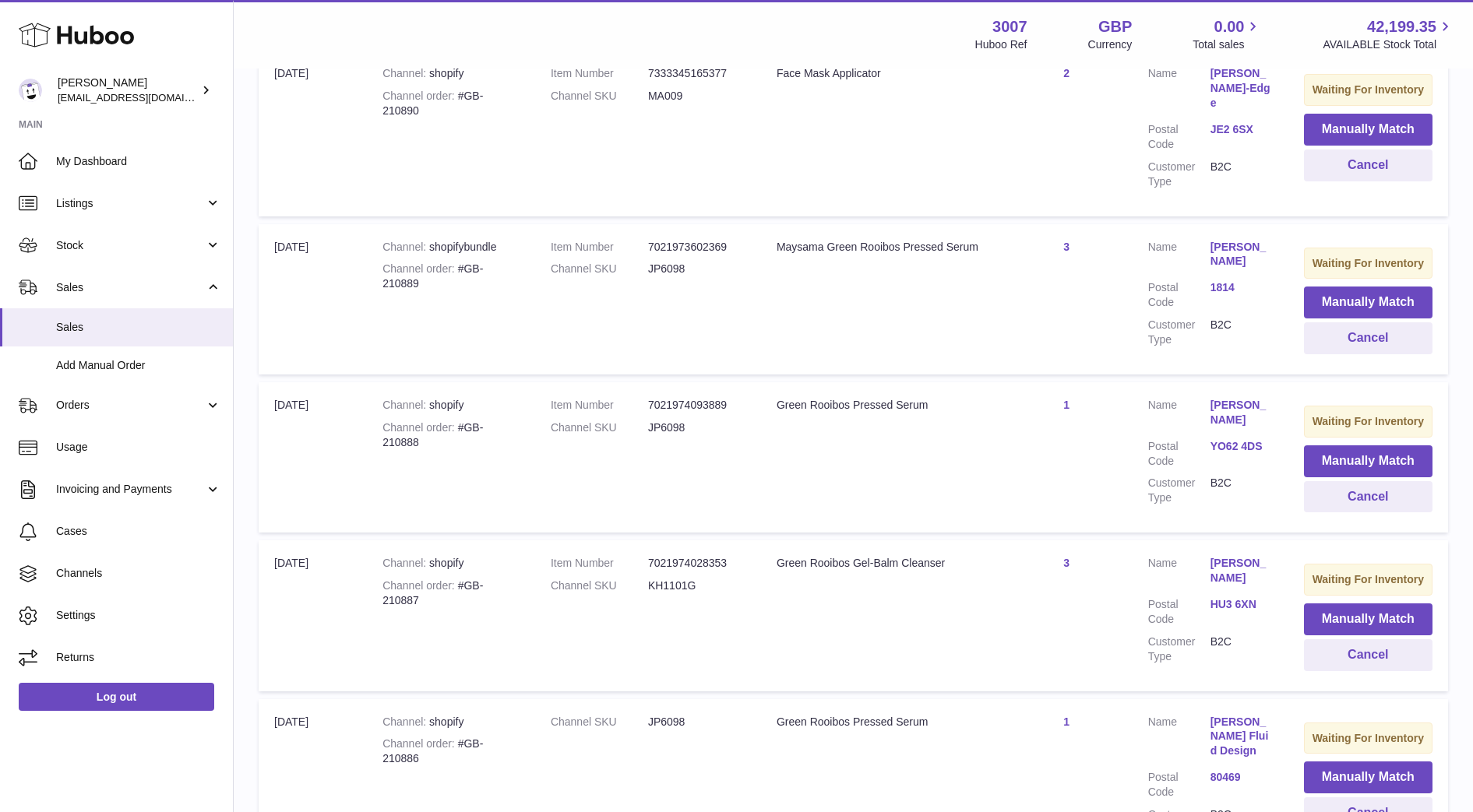
scroll to position [1179, 0]
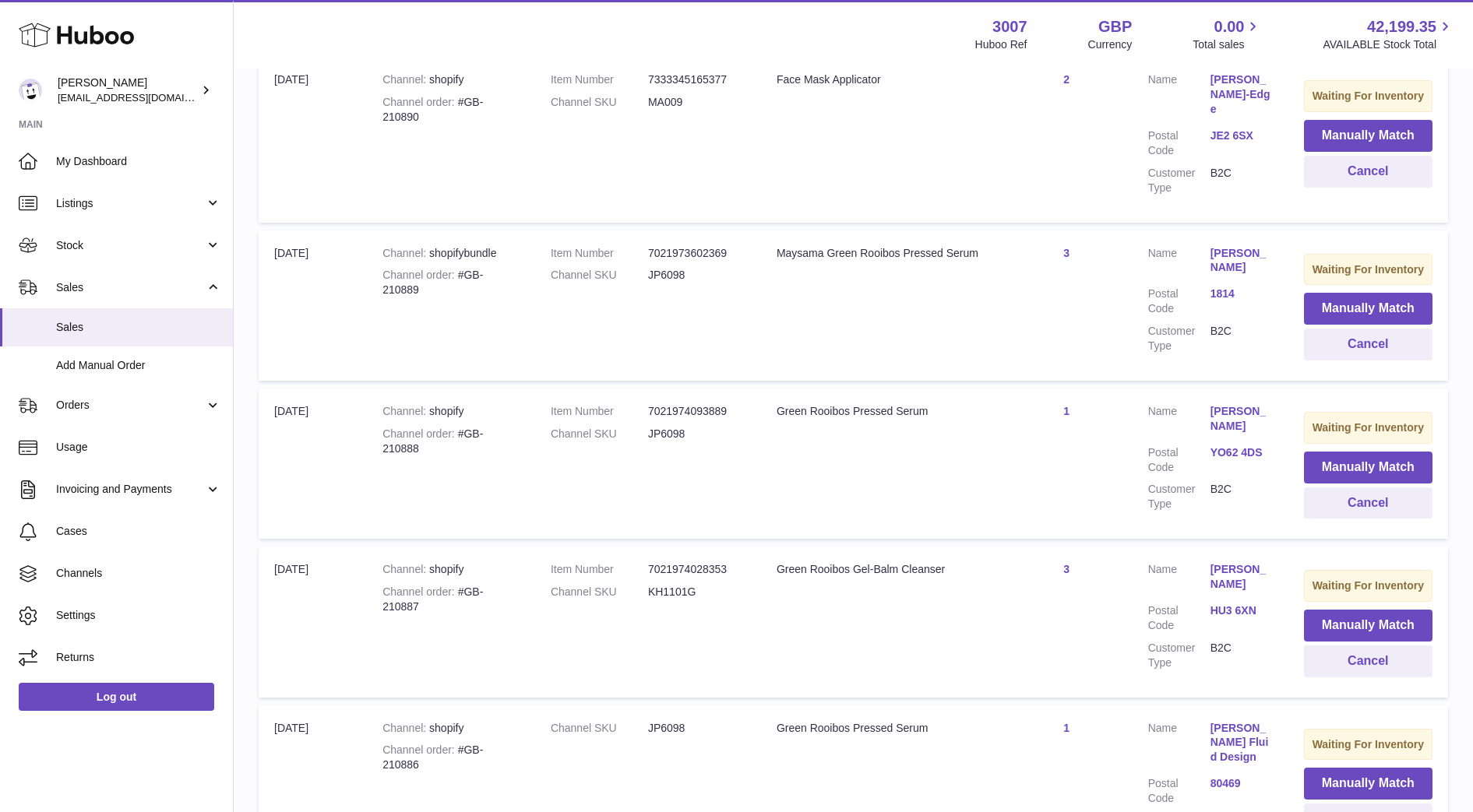
click at [1231, 604] on link "HU3 6XN" at bounding box center [1241, 610] width 62 height 15
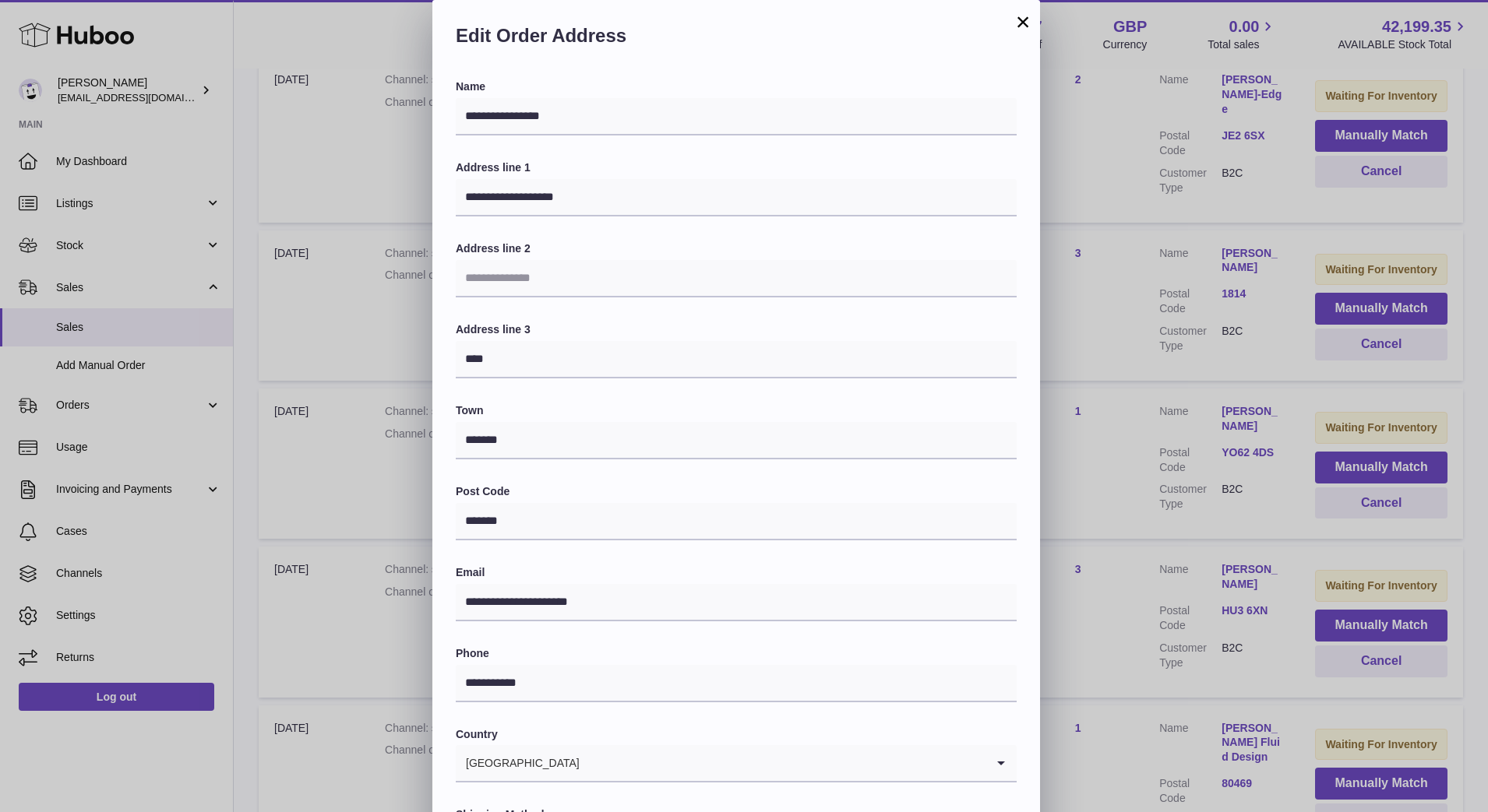
click at [1213, 524] on div "**********" at bounding box center [744, 467] width 1488 height 934
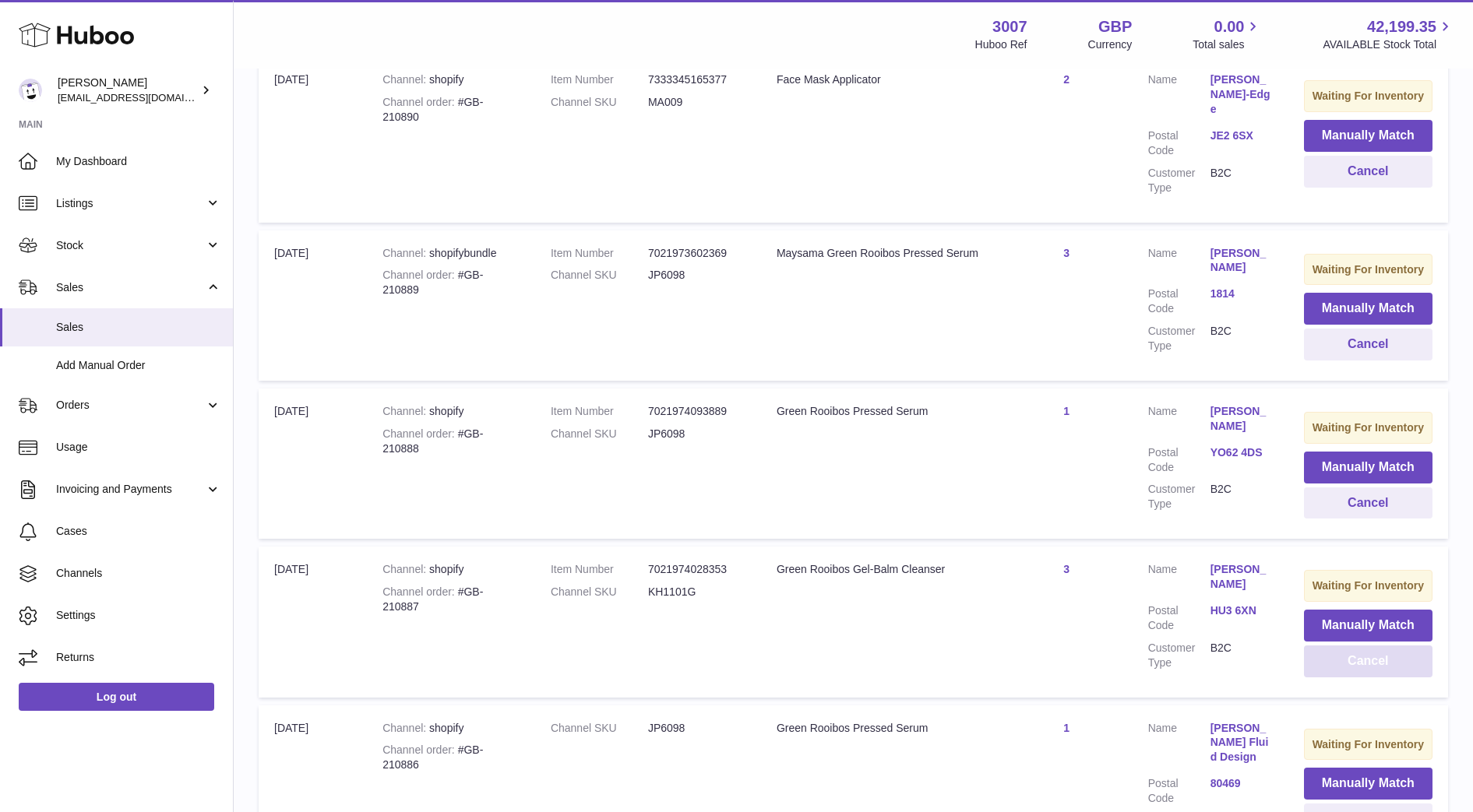
click at [1406, 646] on button "Cancel" at bounding box center [1368, 662] width 128 height 32
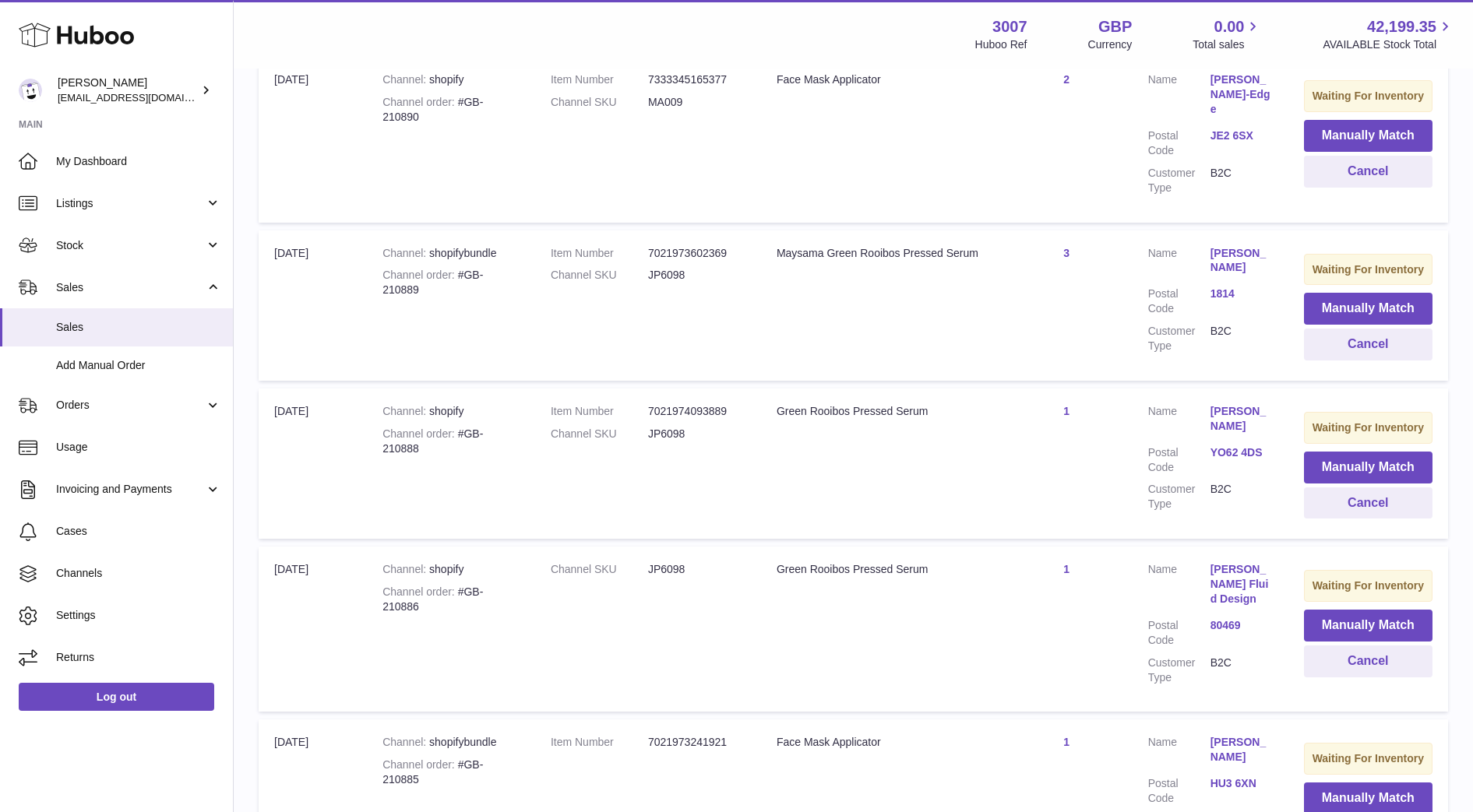
click at [1240, 446] on link "YO62 4DS" at bounding box center [1241, 452] width 62 height 15
click at [1240, 407] on div at bounding box center [736, 406] width 1473 height 812
click at [1338, 488] on button "Cancel" at bounding box center [1368, 504] width 128 height 32
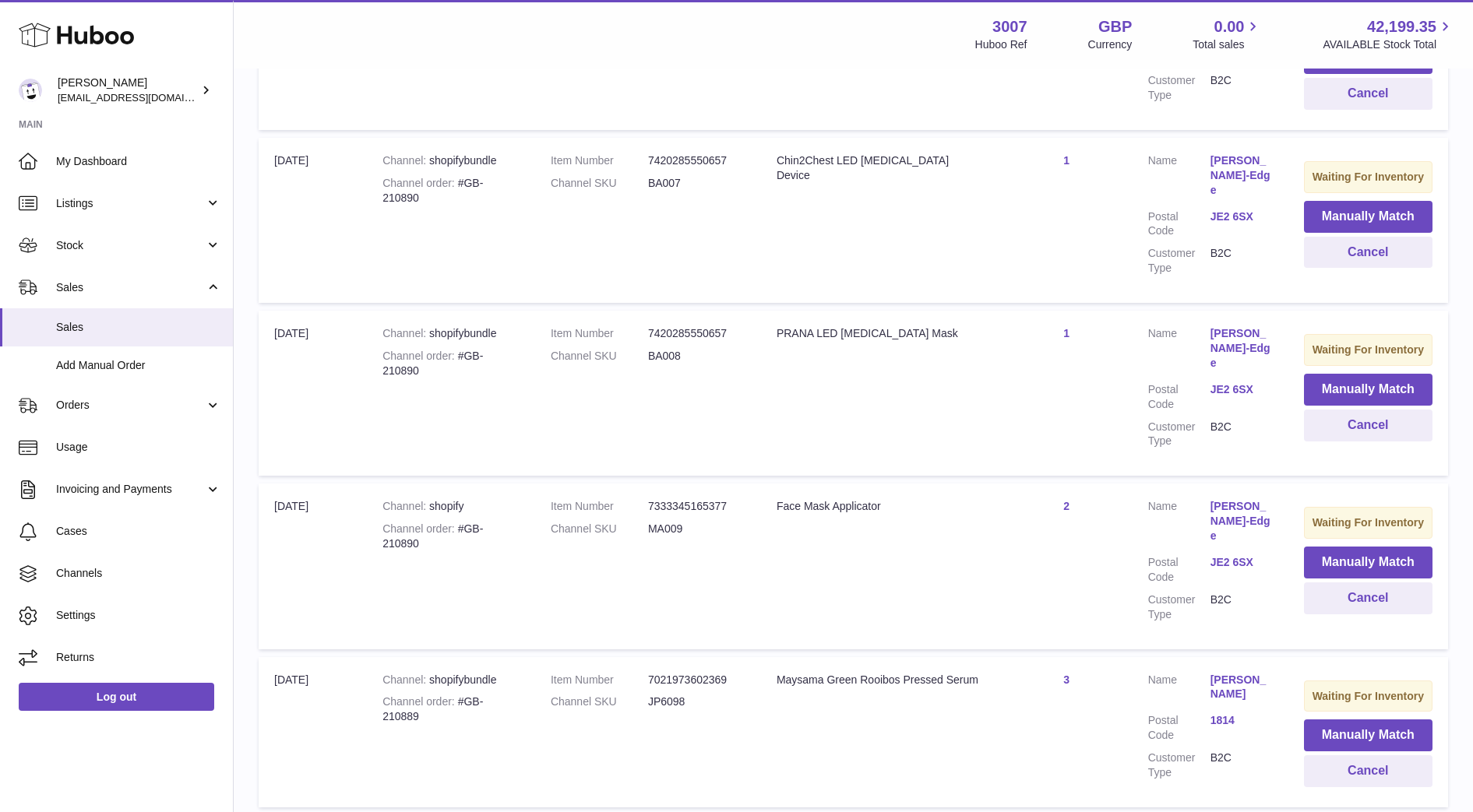
scroll to position [751, 0]
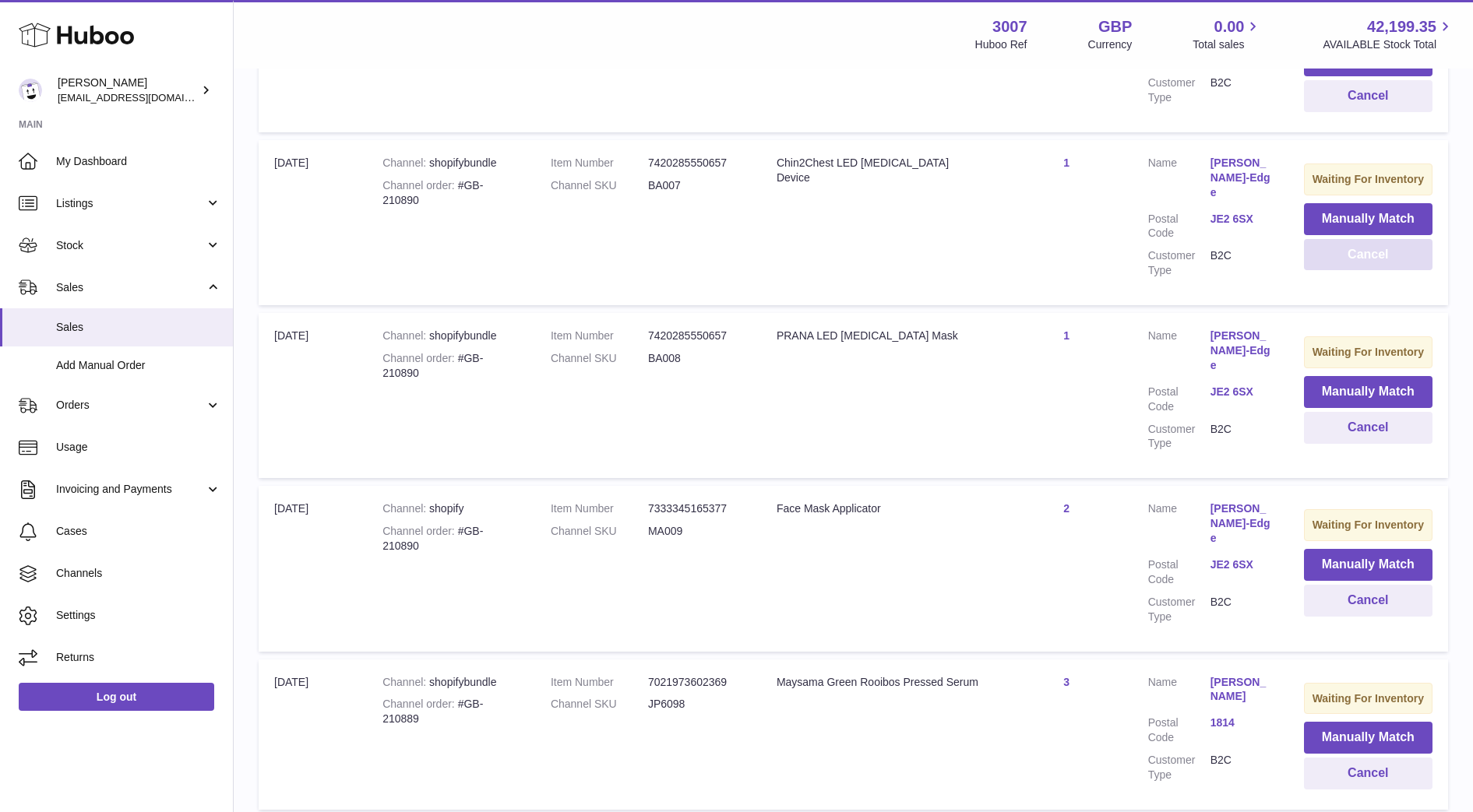
click at [1368, 263] on button "Cancel" at bounding box center [1368, 255] width 128 height 32
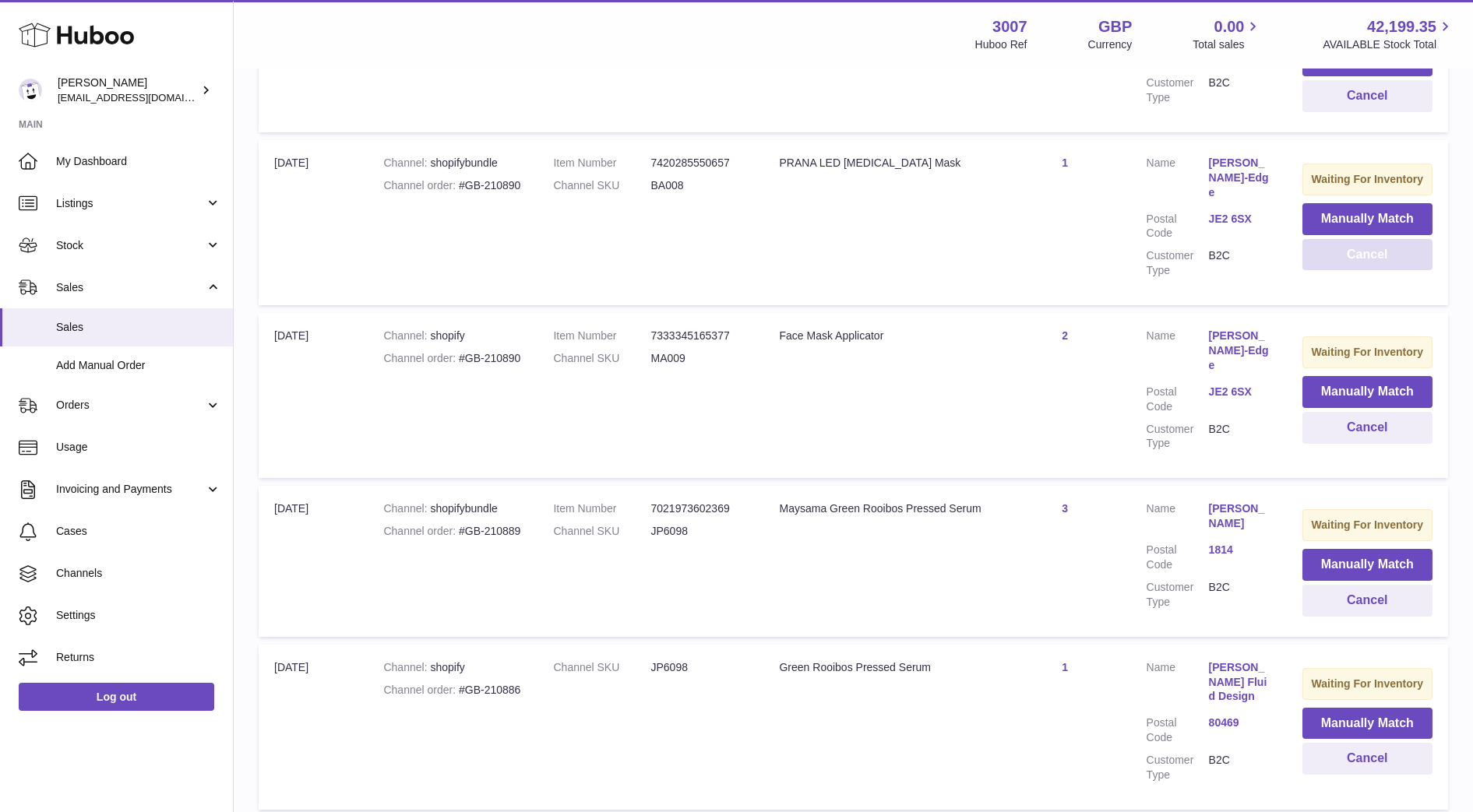
click at [1368, 263] on button "Cancel" at bounding box center [1367, 255] width 130 height 32
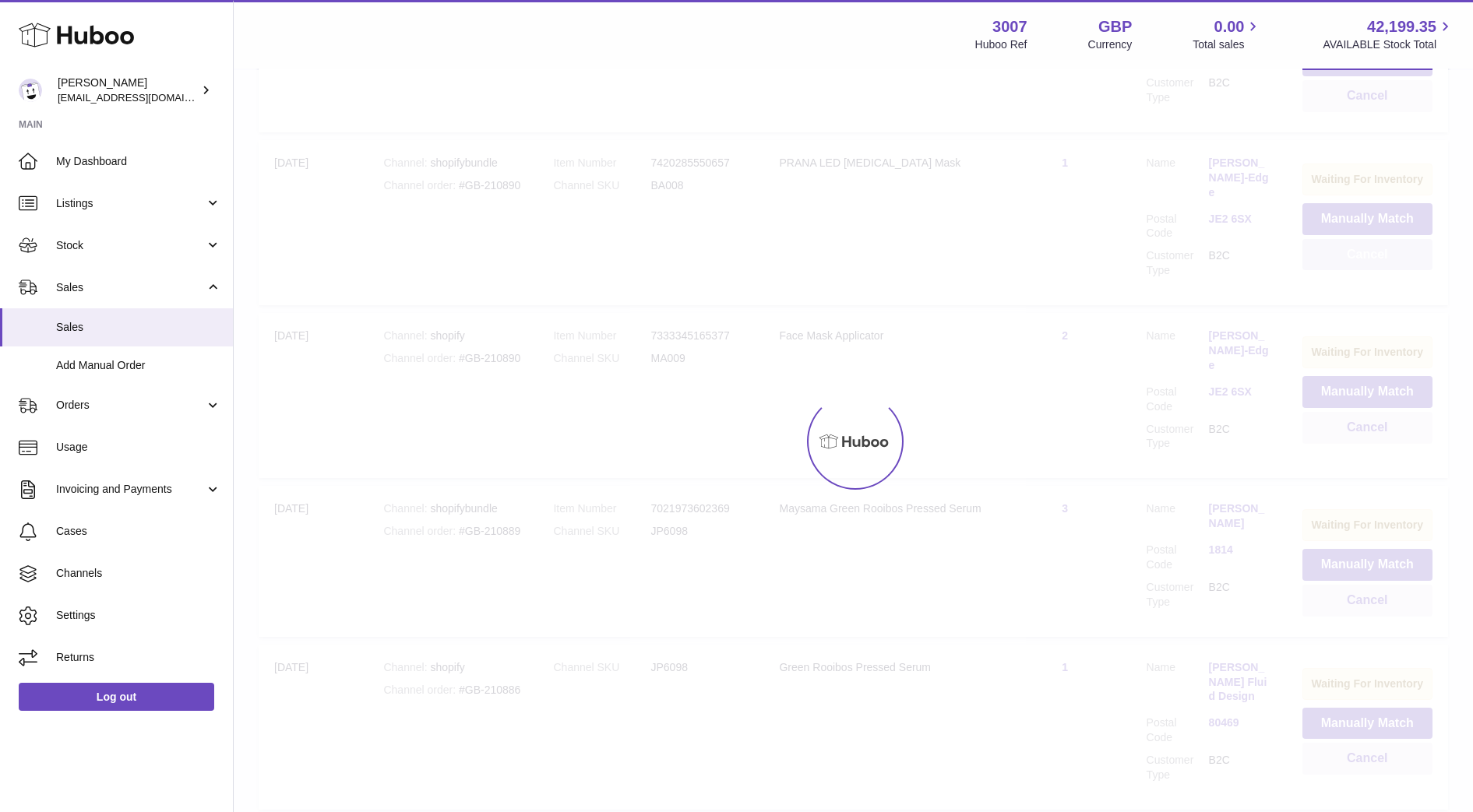
scroll to position [771, 0]
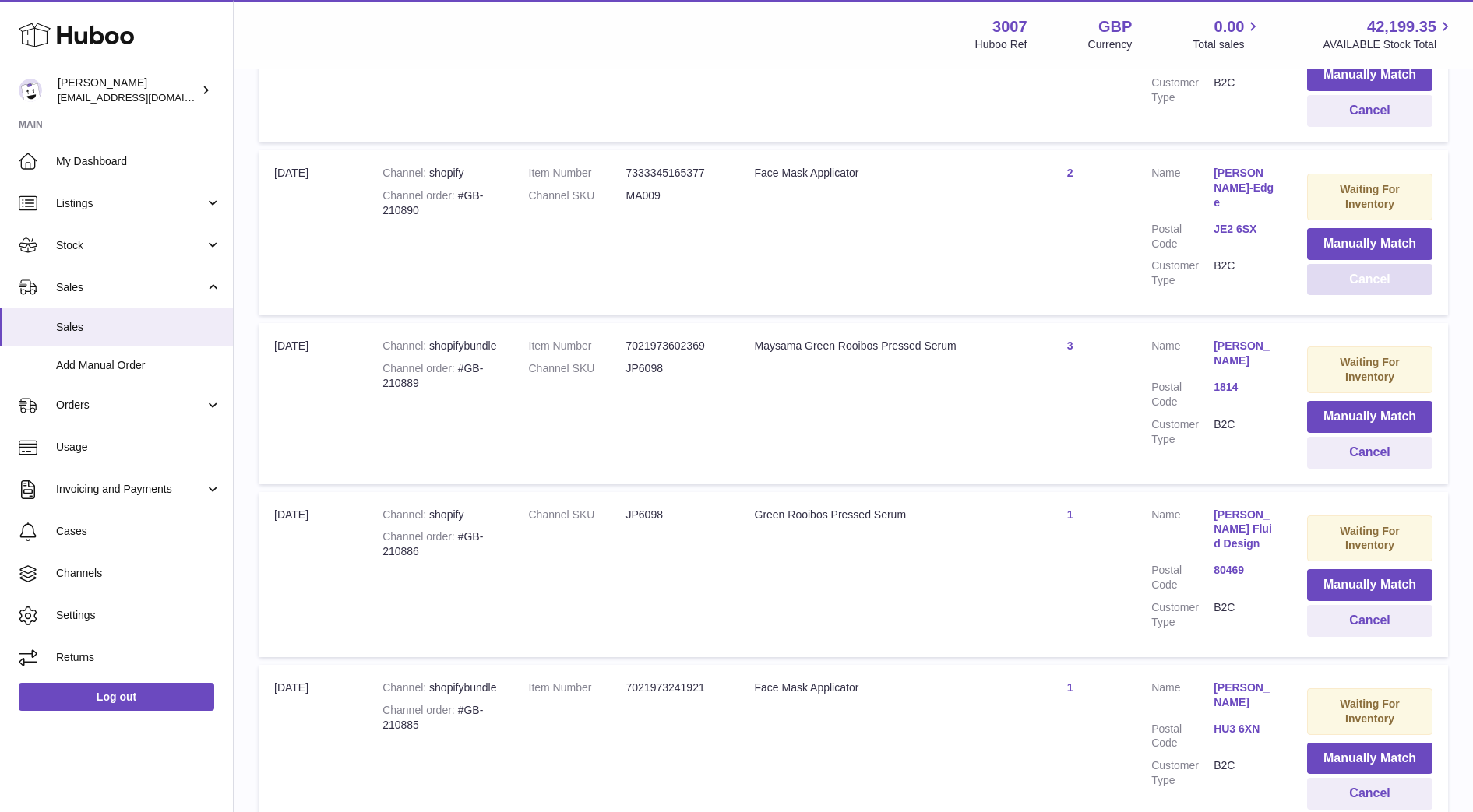
click at [1372, 277] on button "Cancel" at bounding box center [1369, 280] width 125 height 32
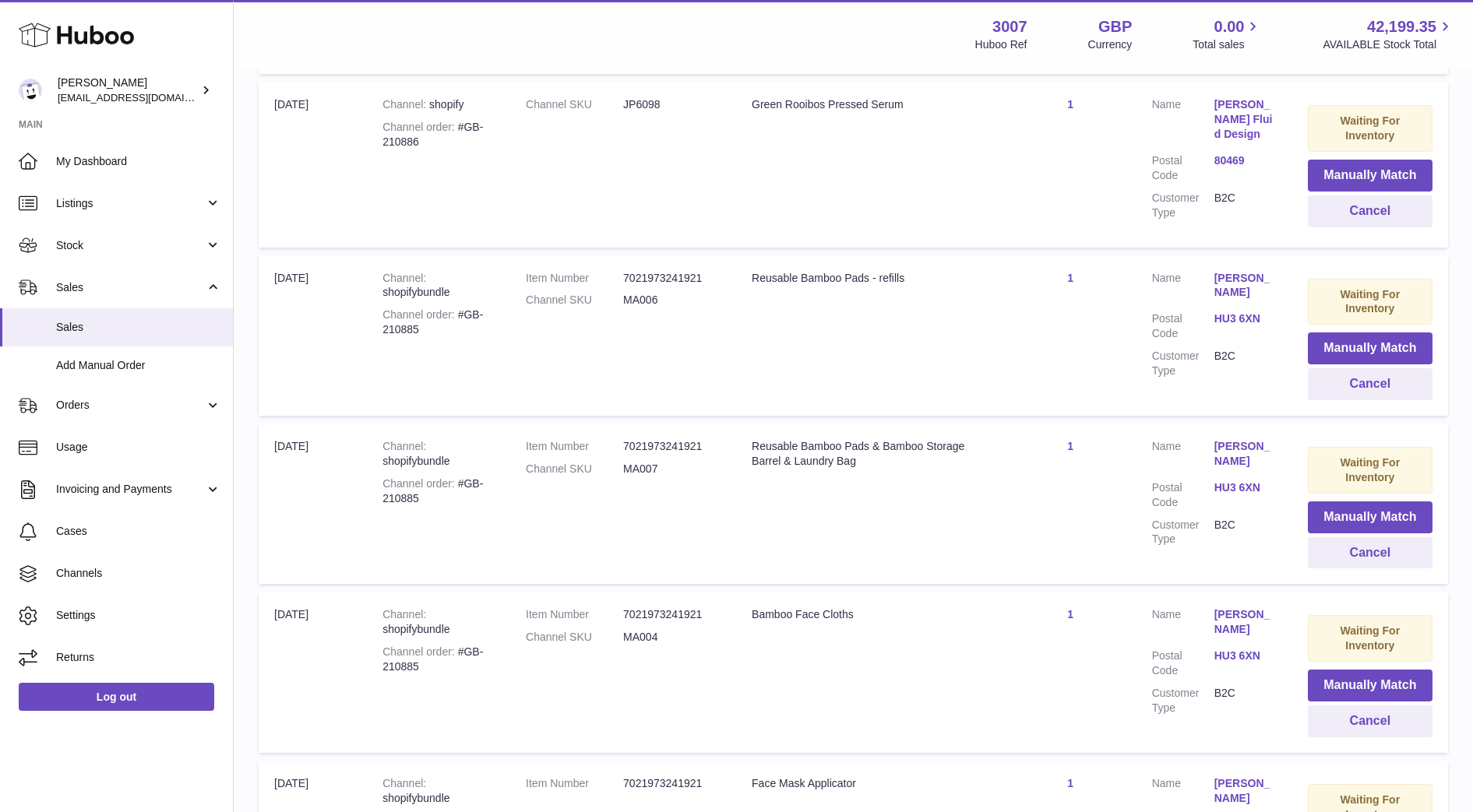
scroll to position [1016, 0]
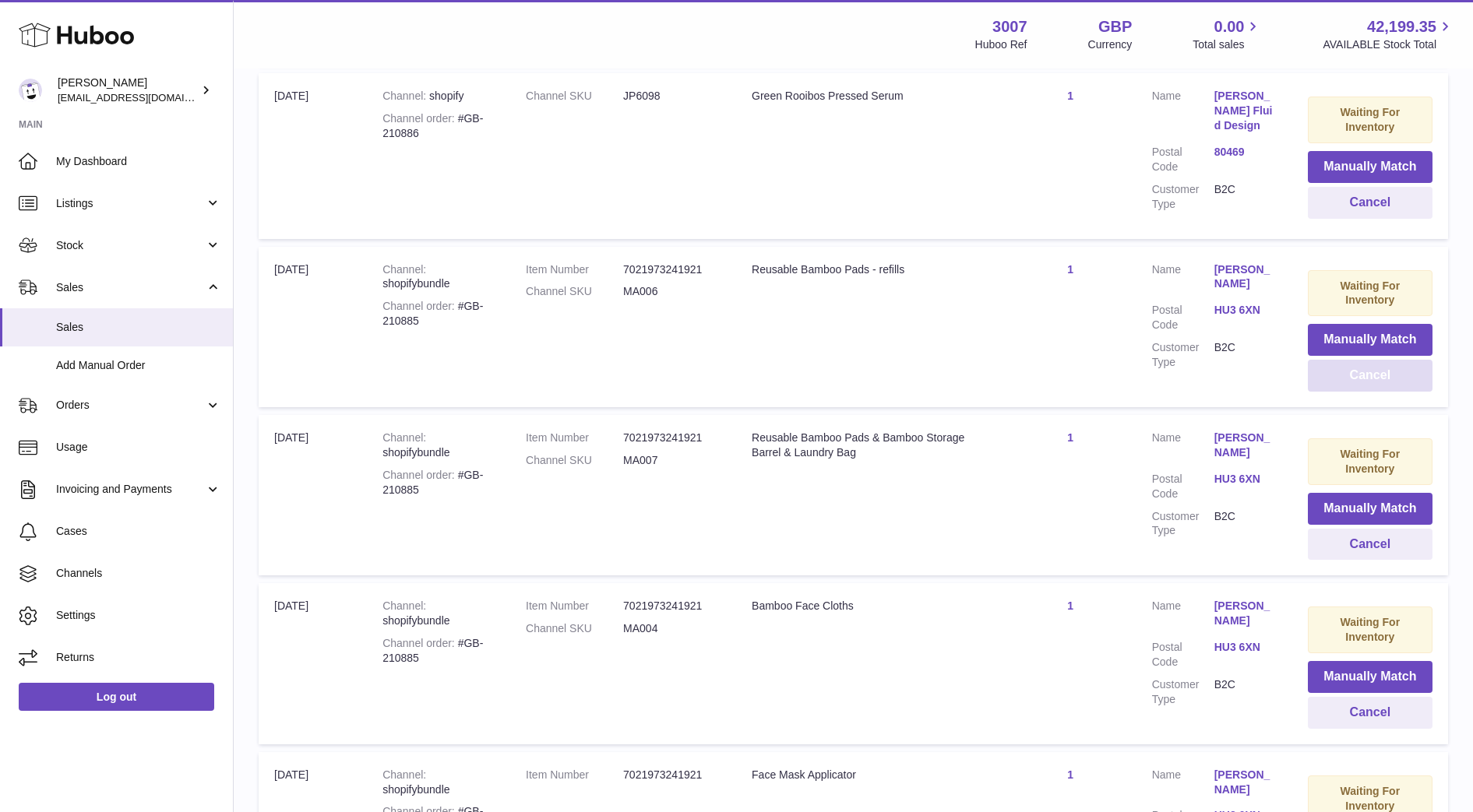
click at [1339, 373] on button "Cancel" at bounding box center [1370, 375] width 124 height 32
click at [1374, 369] on button "Cancel" at bounding box center [1370, 375] width 124 height 32
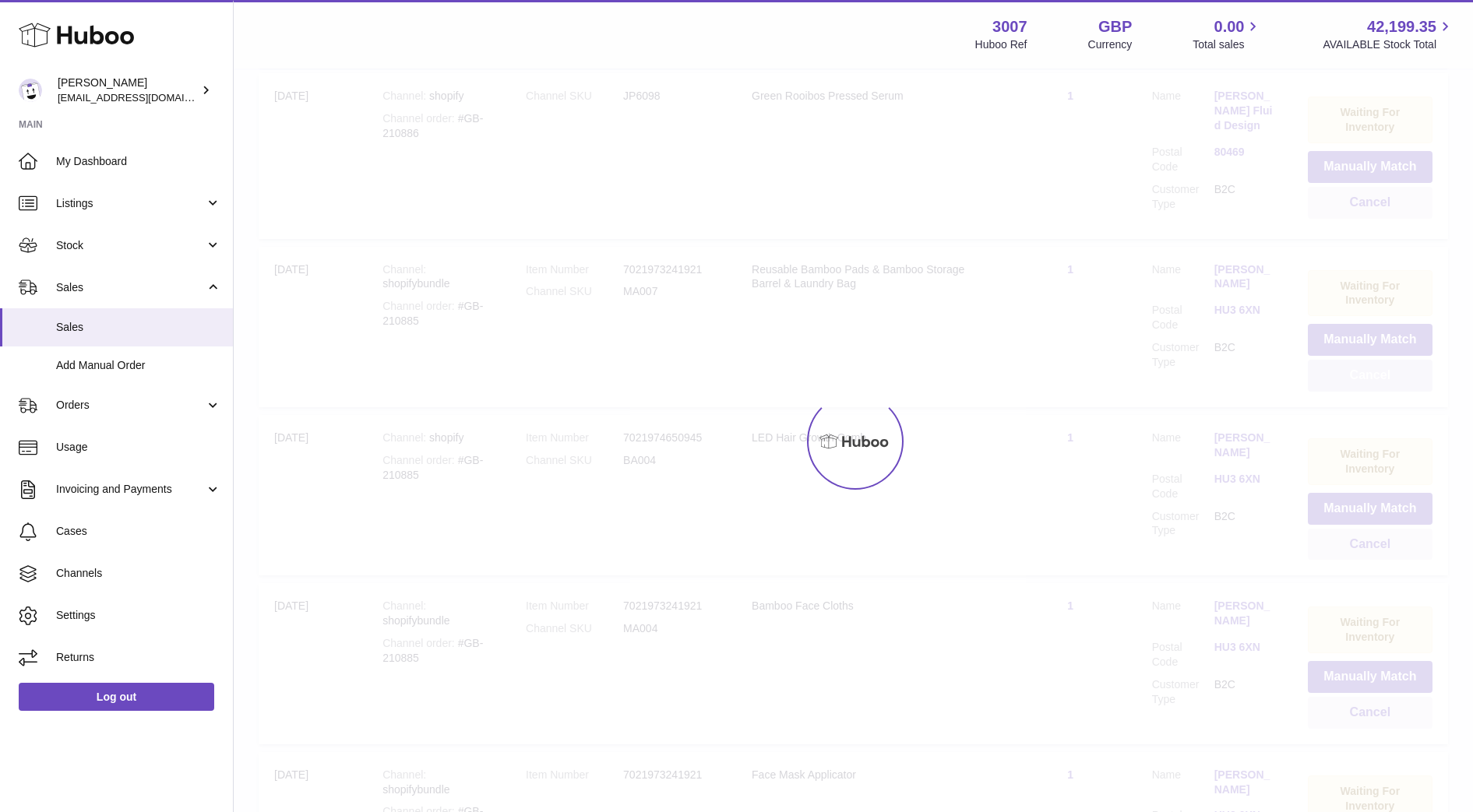
scroll to position [986, 0]
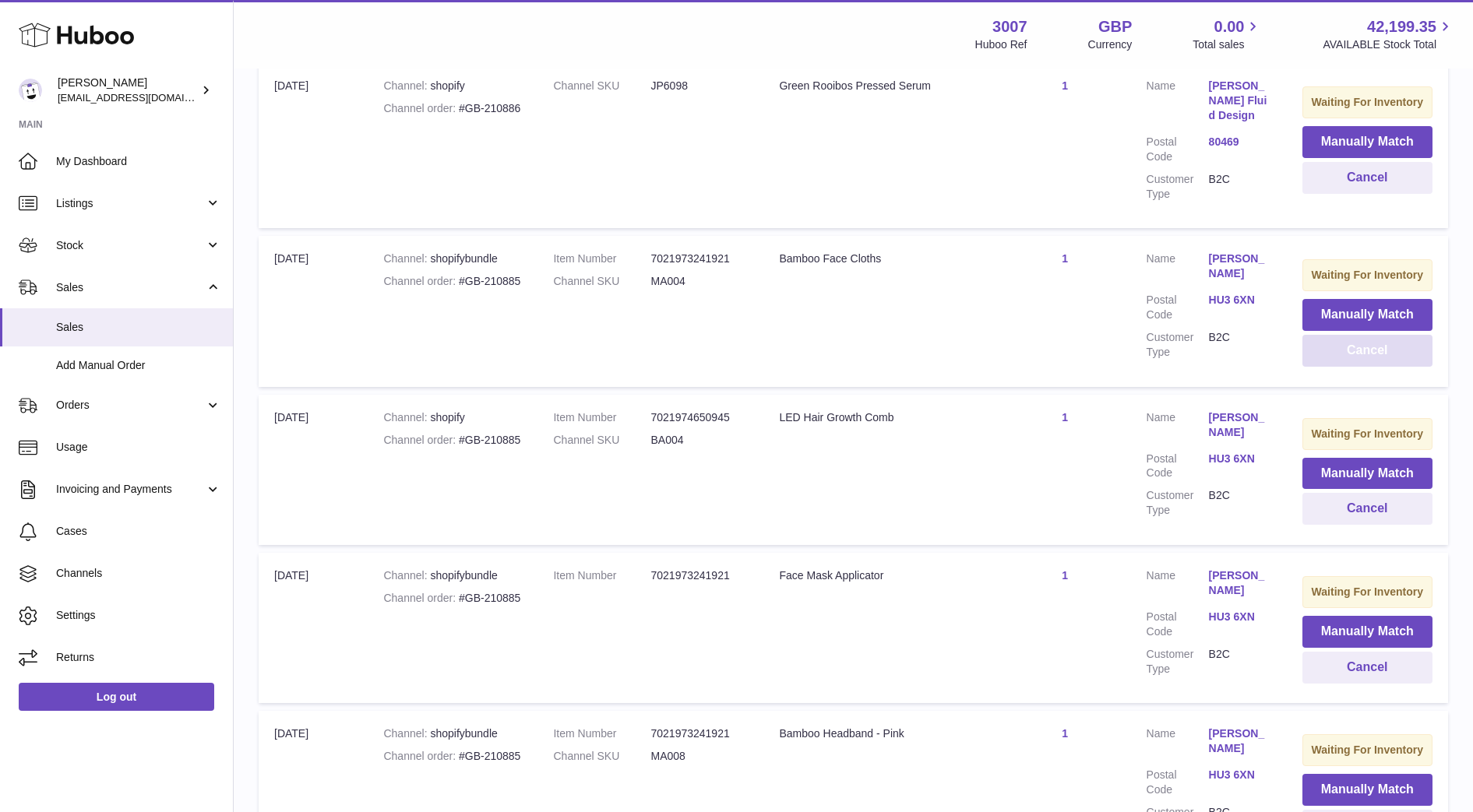
click at [1358, 343] on button "Cancel" at bounding box center [1367, 351] width 130 height 32
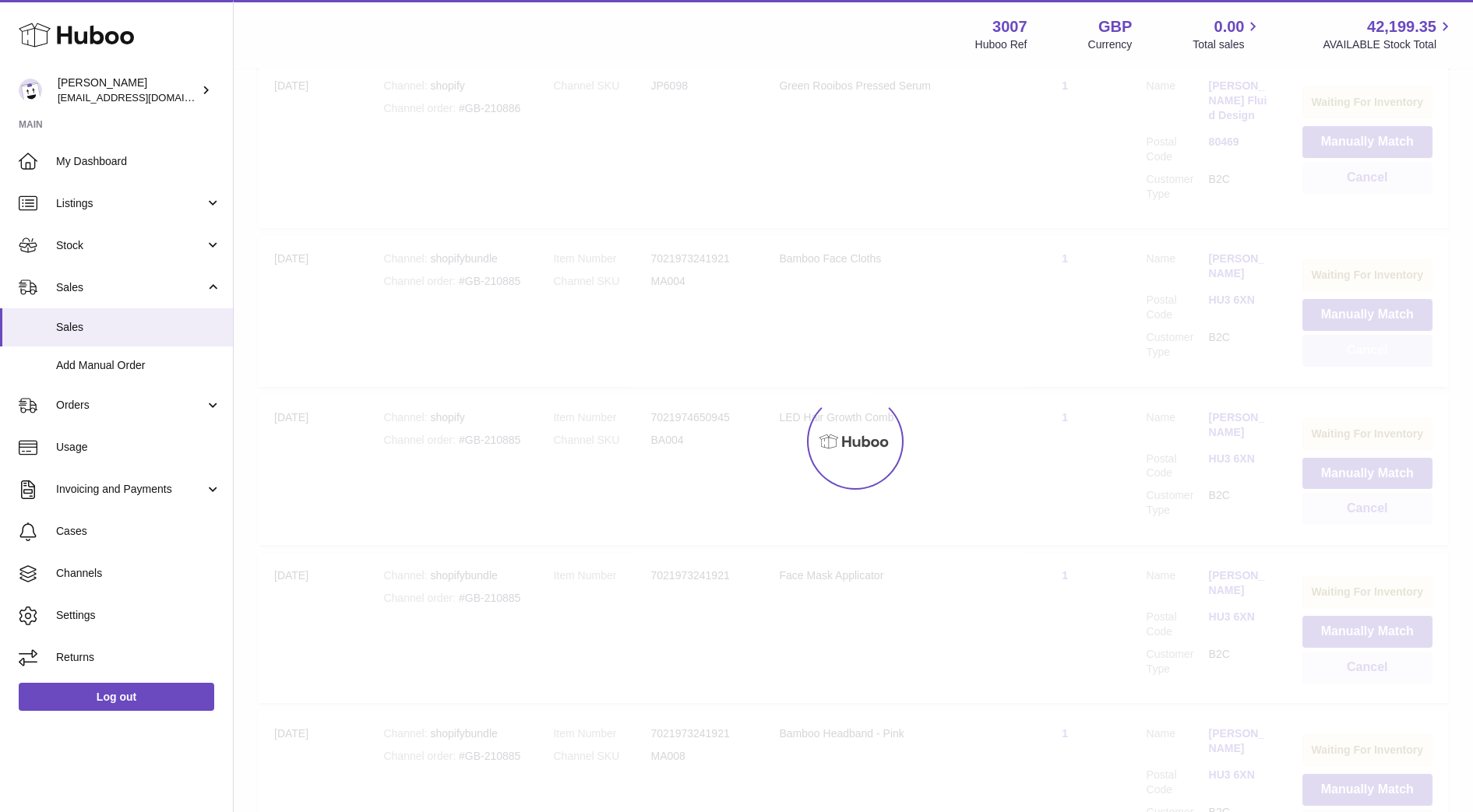
scroll to position [1016, 0]
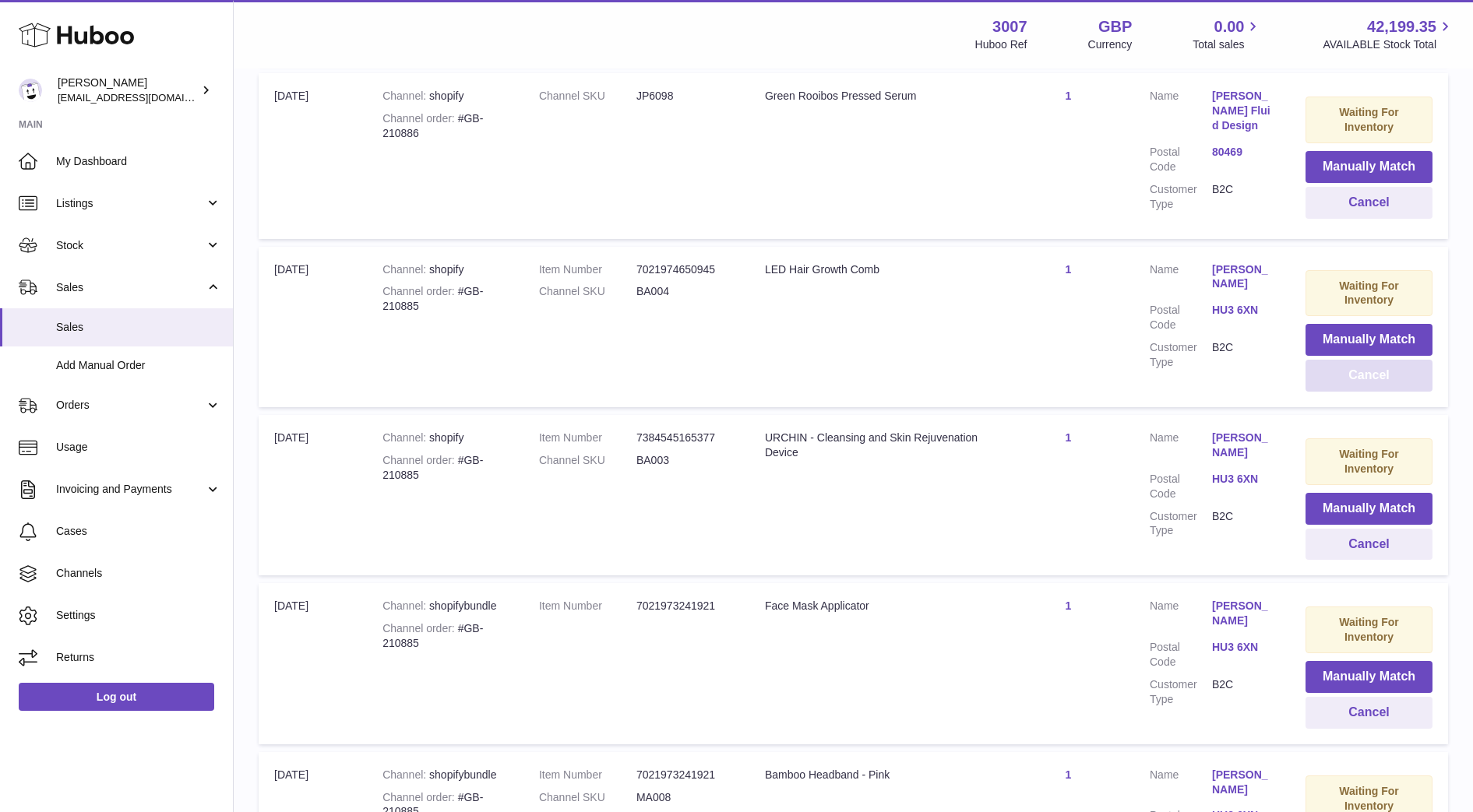
click at [1358, 381] on button "Cancel" at bounding box center [1368, 375] width 127 height 32
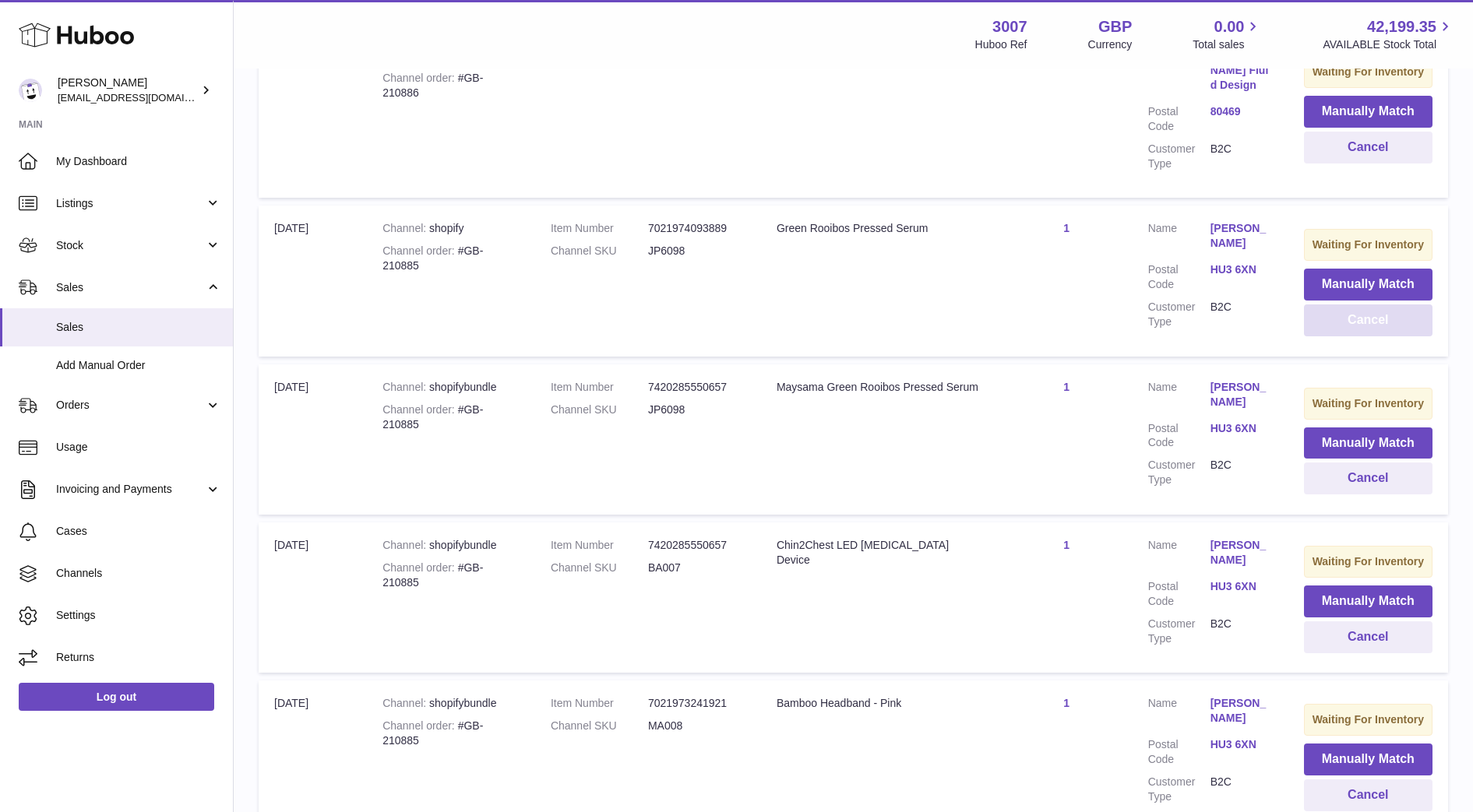
scroll to position [986, 0]
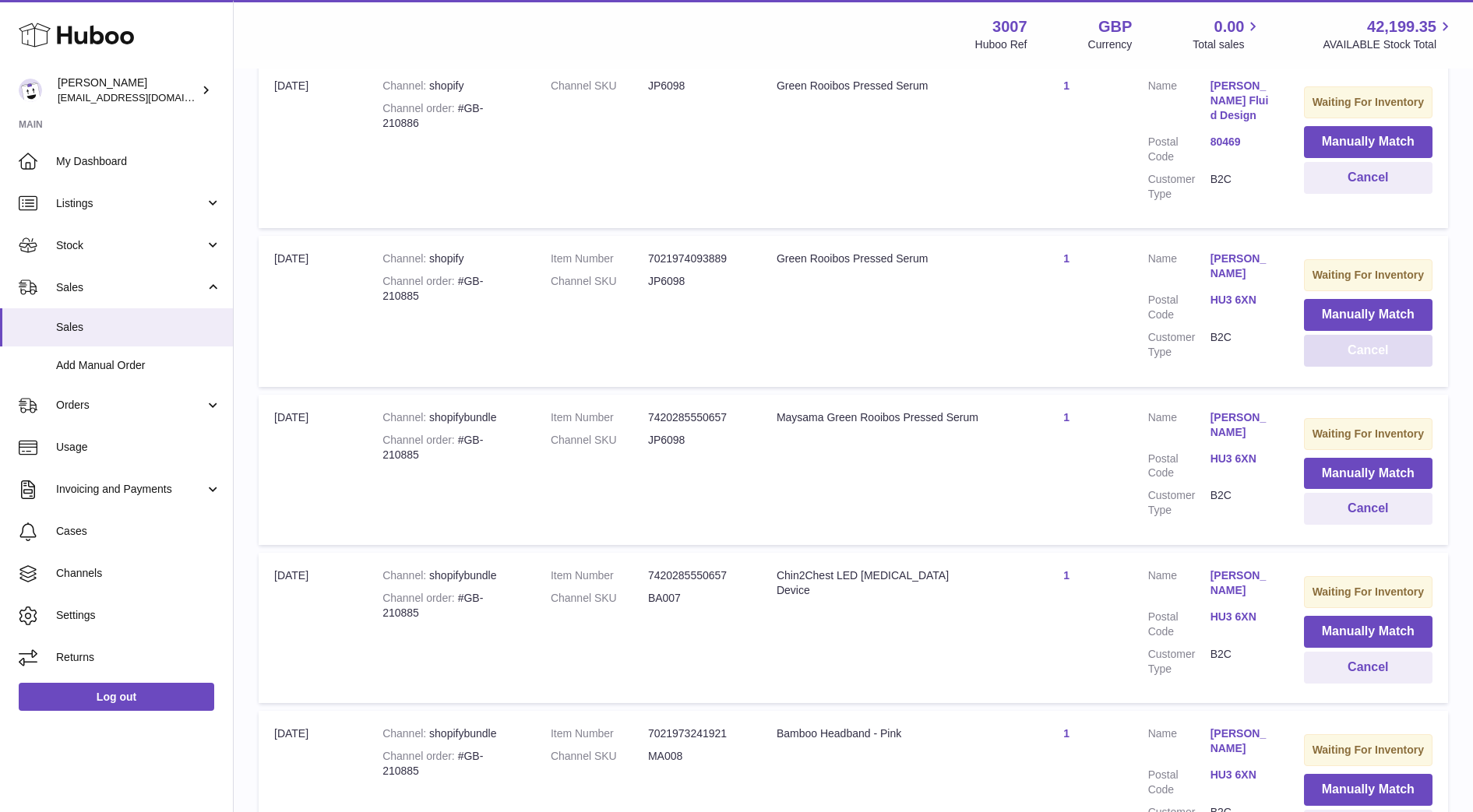
click at [1356, 357] on button "Cancel" at bounding box center [1368, 351] width 128 height 32
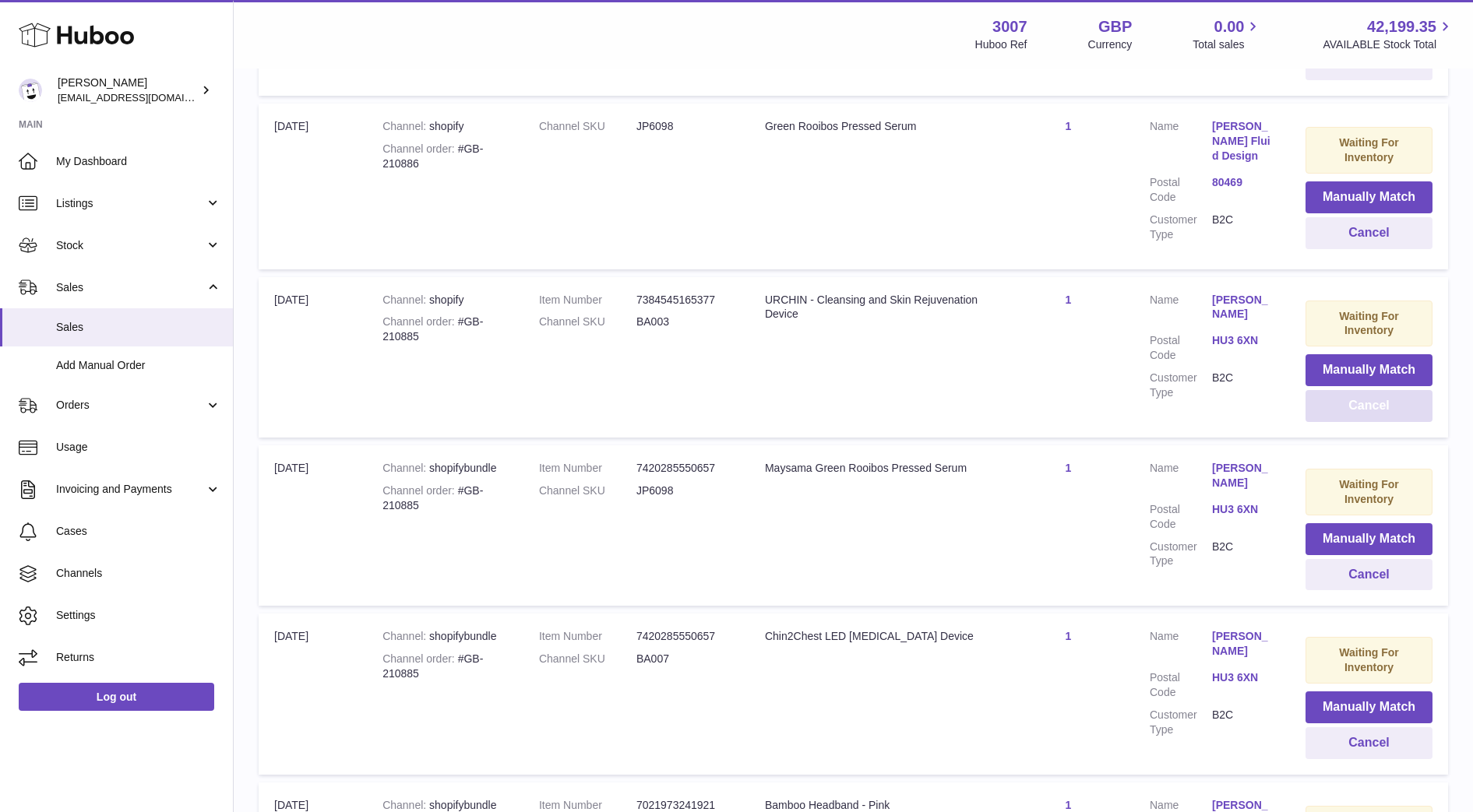
scroll to position [1016, 0]
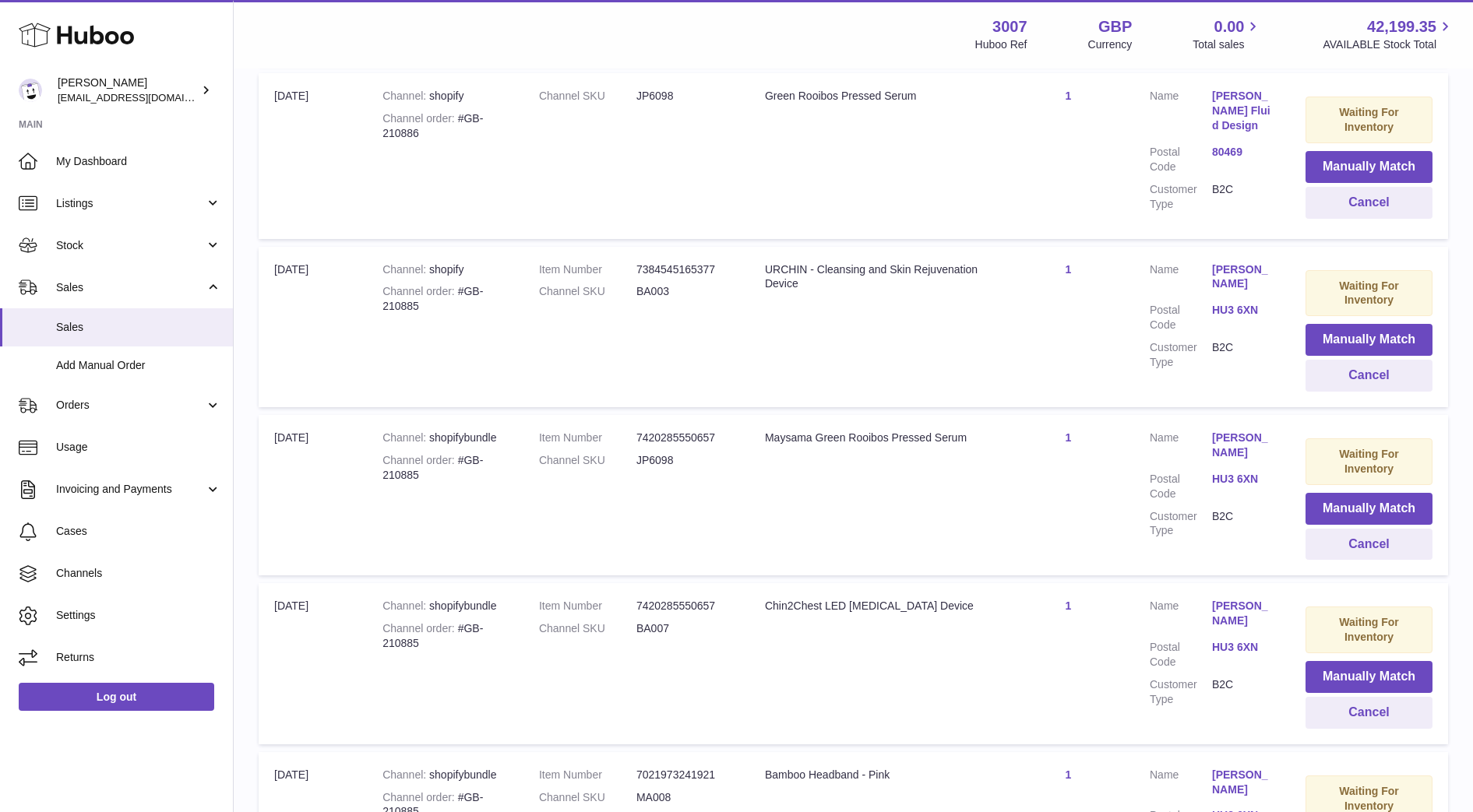
click at [1352, 394] on td "Waiting For Inventory Manually Match Cancel" at bounding box center [1369, 327] width 158 height 160
click at [1349, 387] on button "Cancel" at bounding box center [1368, 375] width 127 height 32
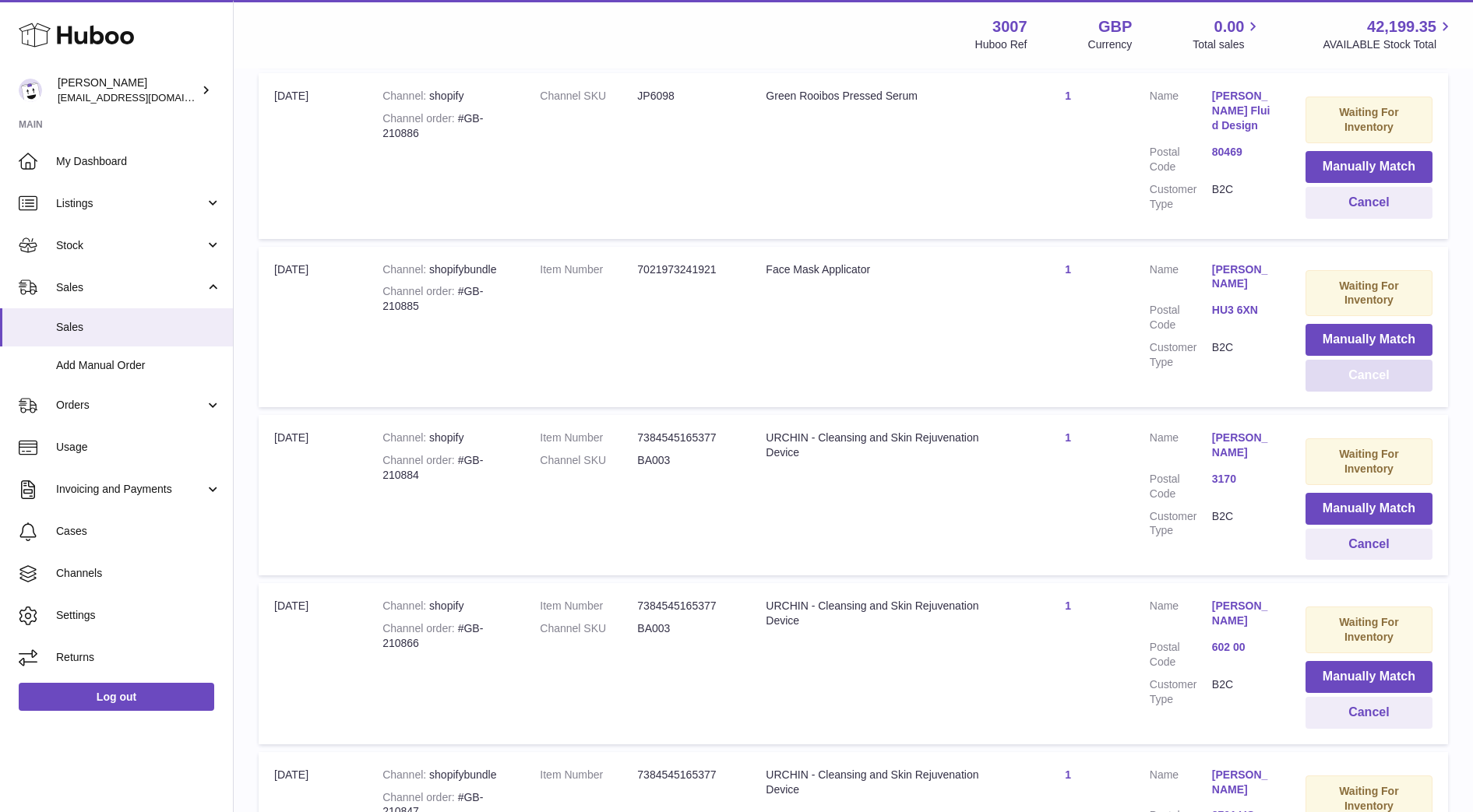
click at [1355, 388] on button "Cancel" at bounding box center [1368, 375] width 127 height 32
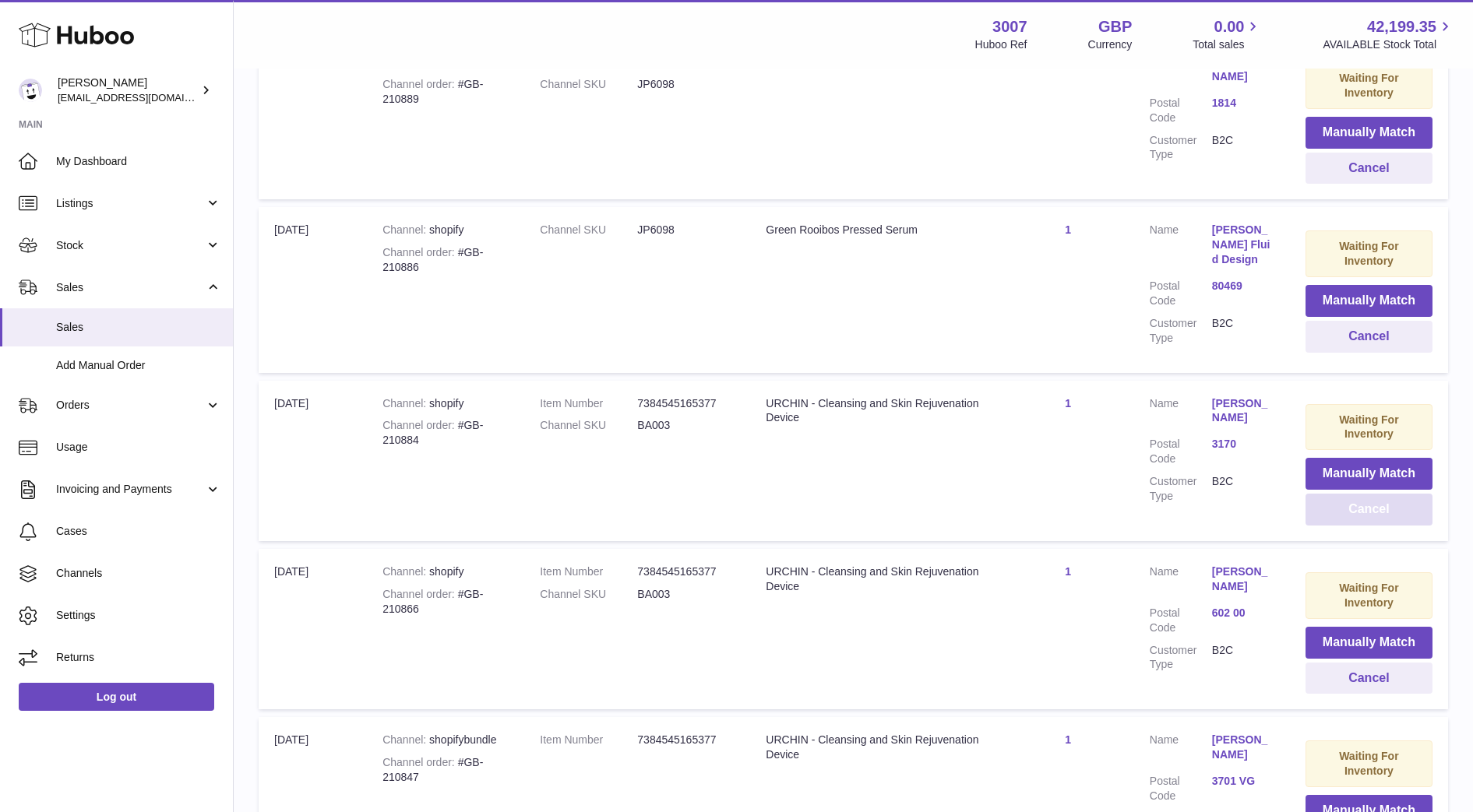
scroll to position [998, 0]
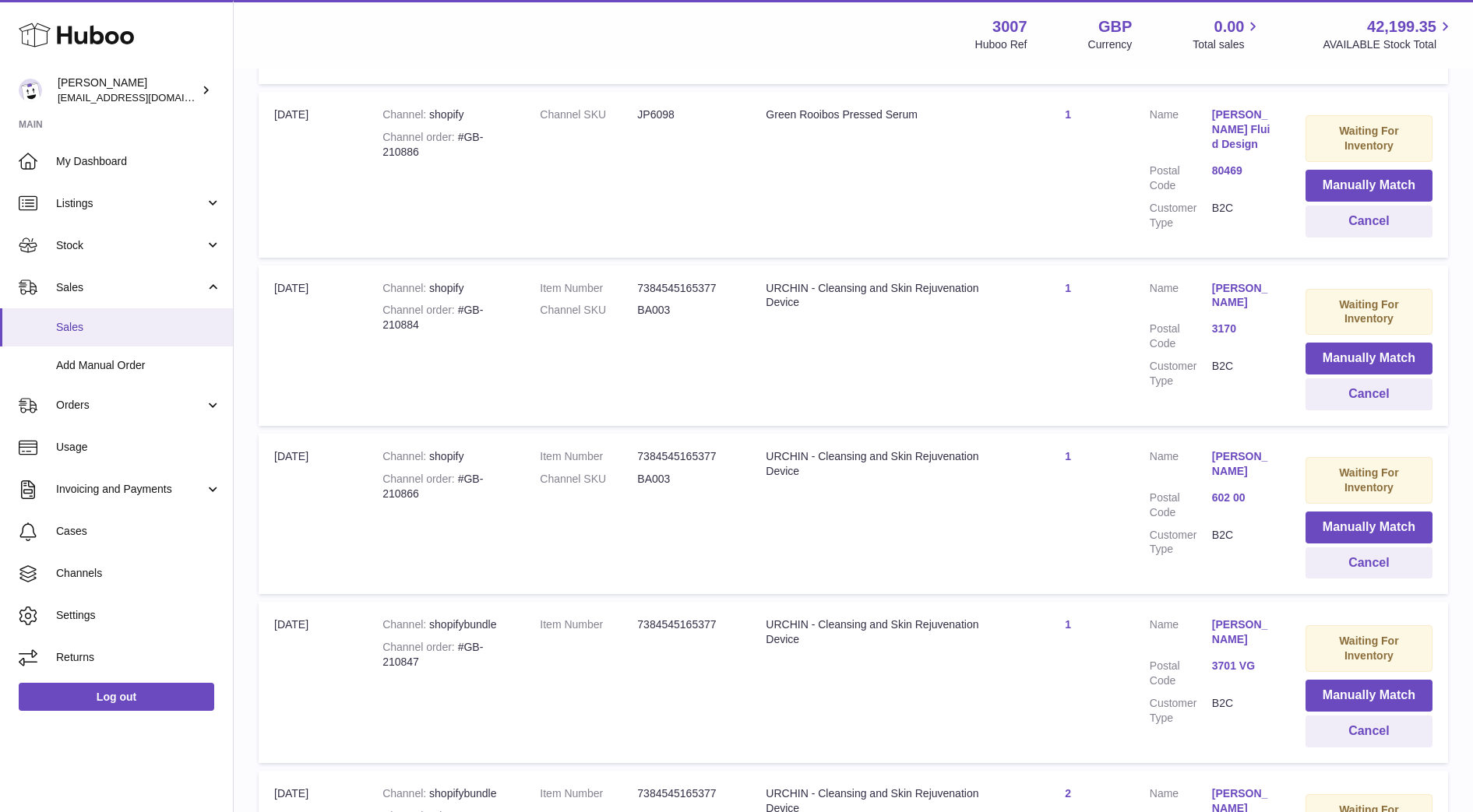
click at [77, 323] on span "Sales" at bounding box center [138, 327] width 165 height 15
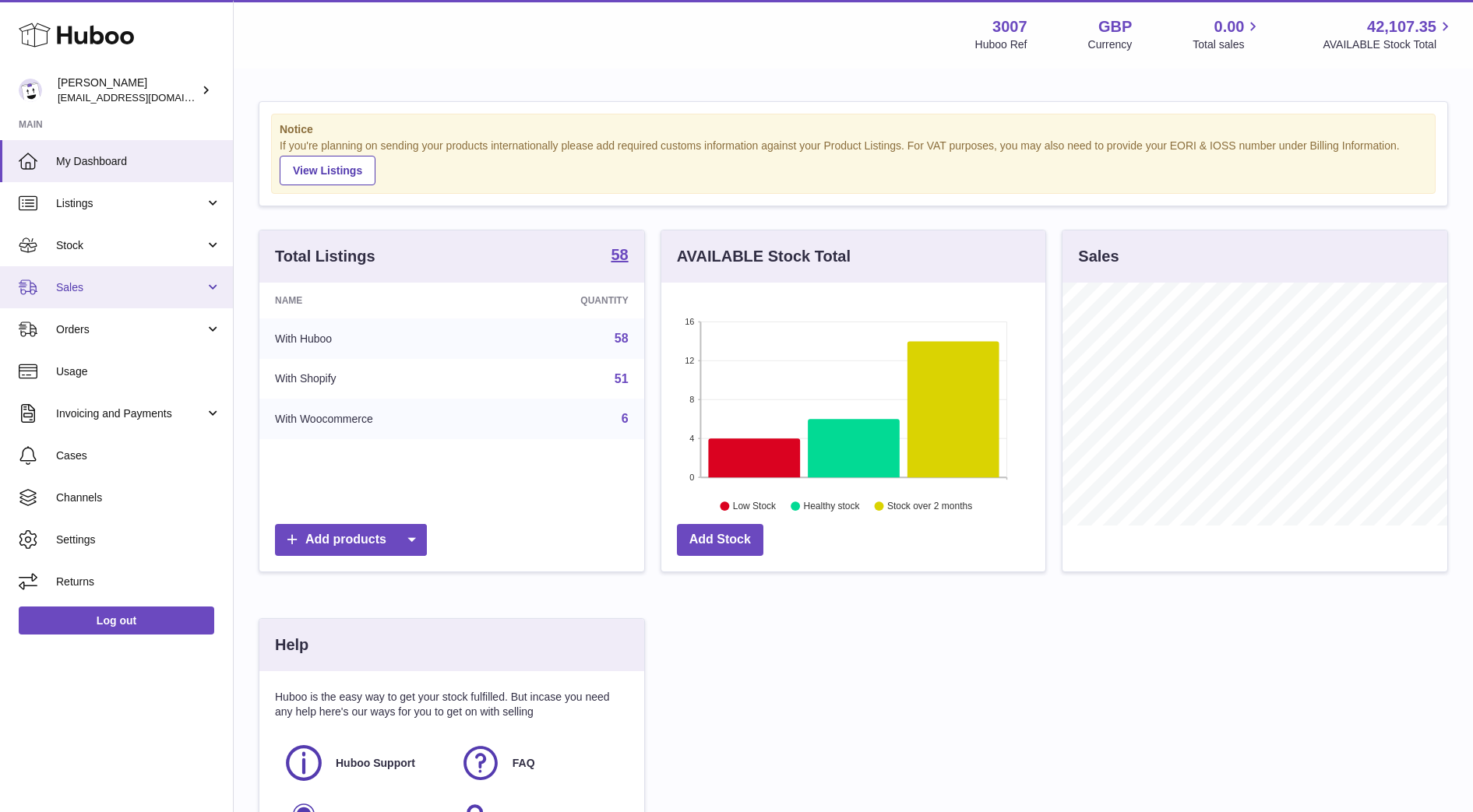
click at [76, 302] on link "Sales" at bounding box center [117, 287] width 233 height 42
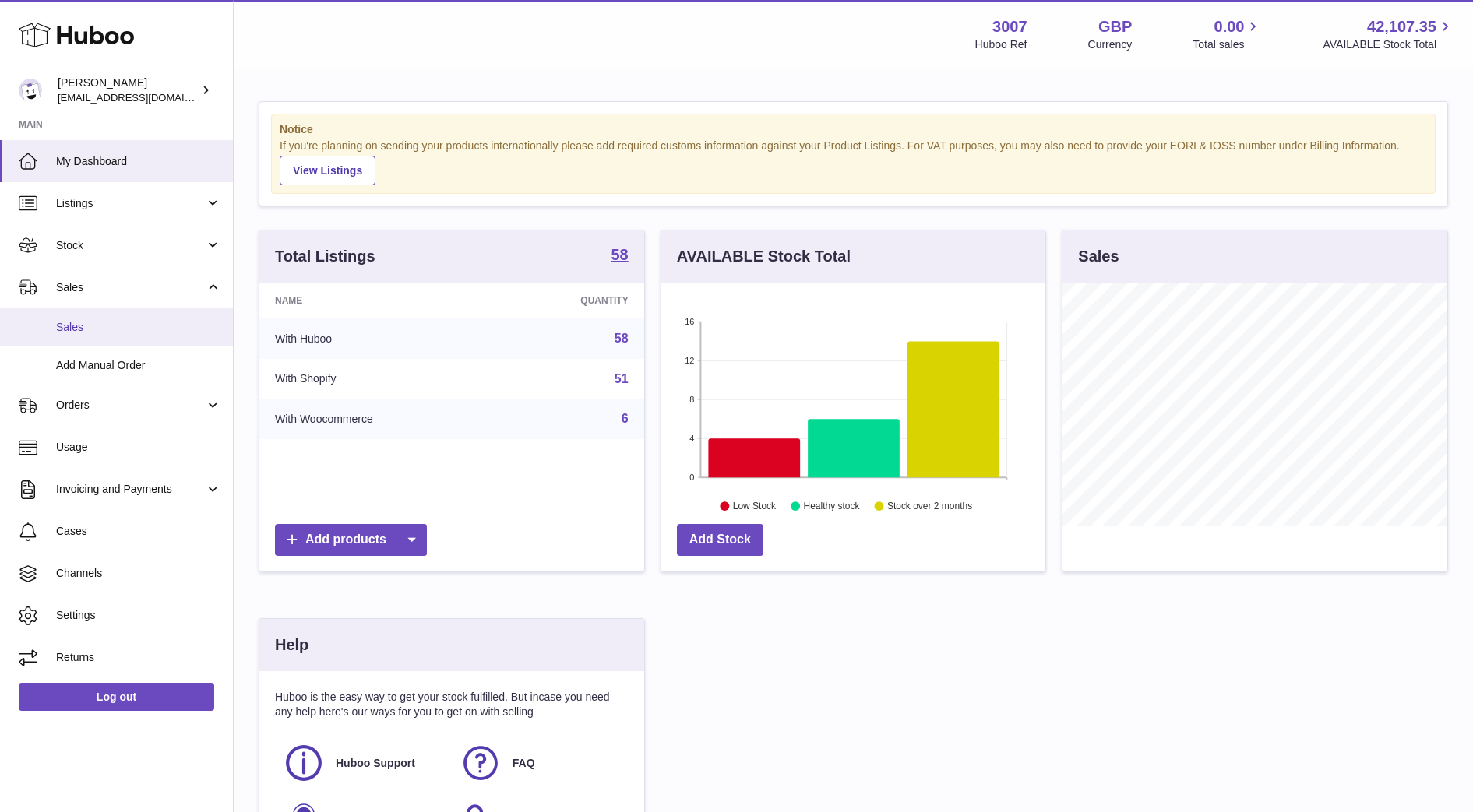
click at [79, 340] on link "Sales" at bounding box center [117, 327] width 233 height 39
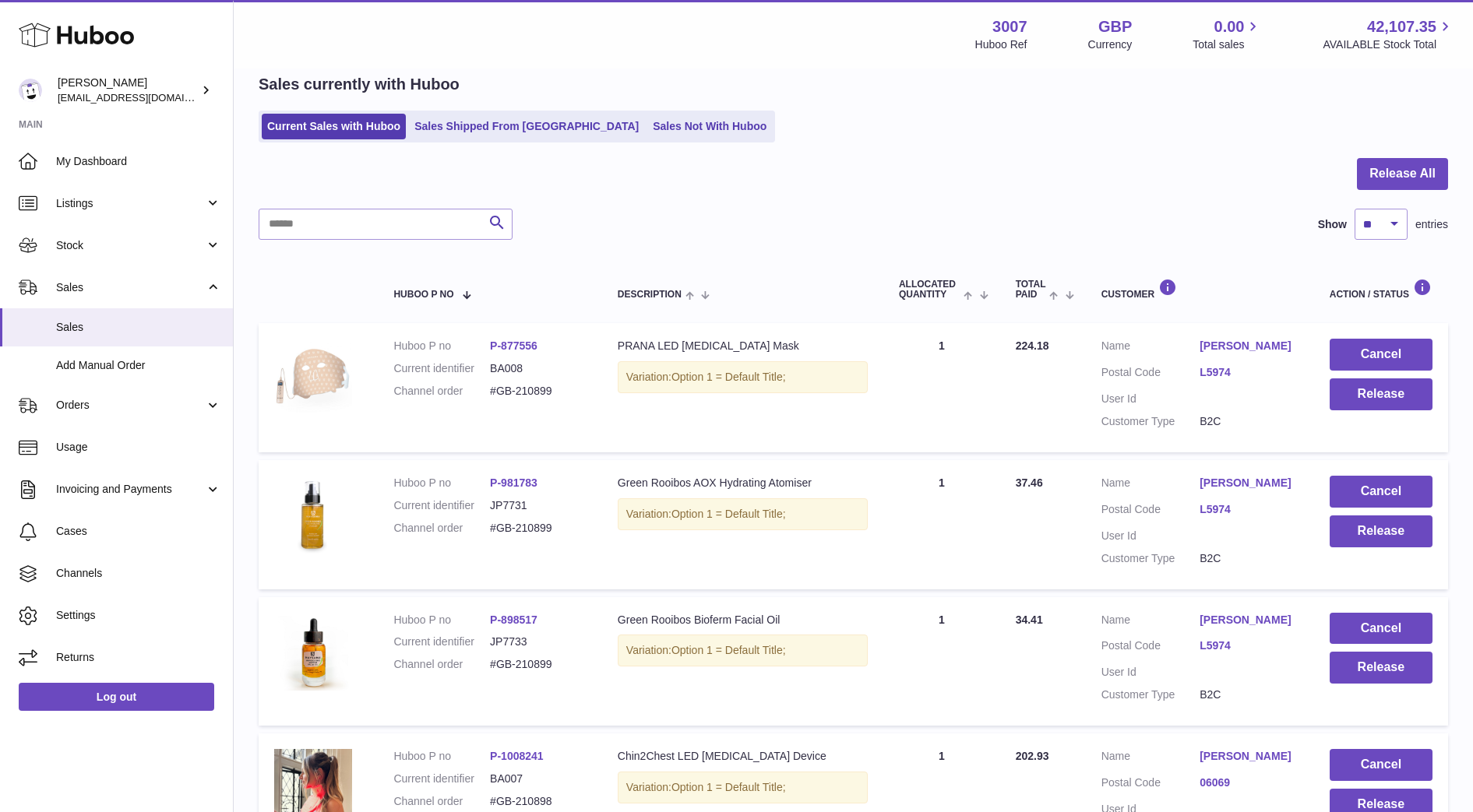
scroll to position [102, 0]
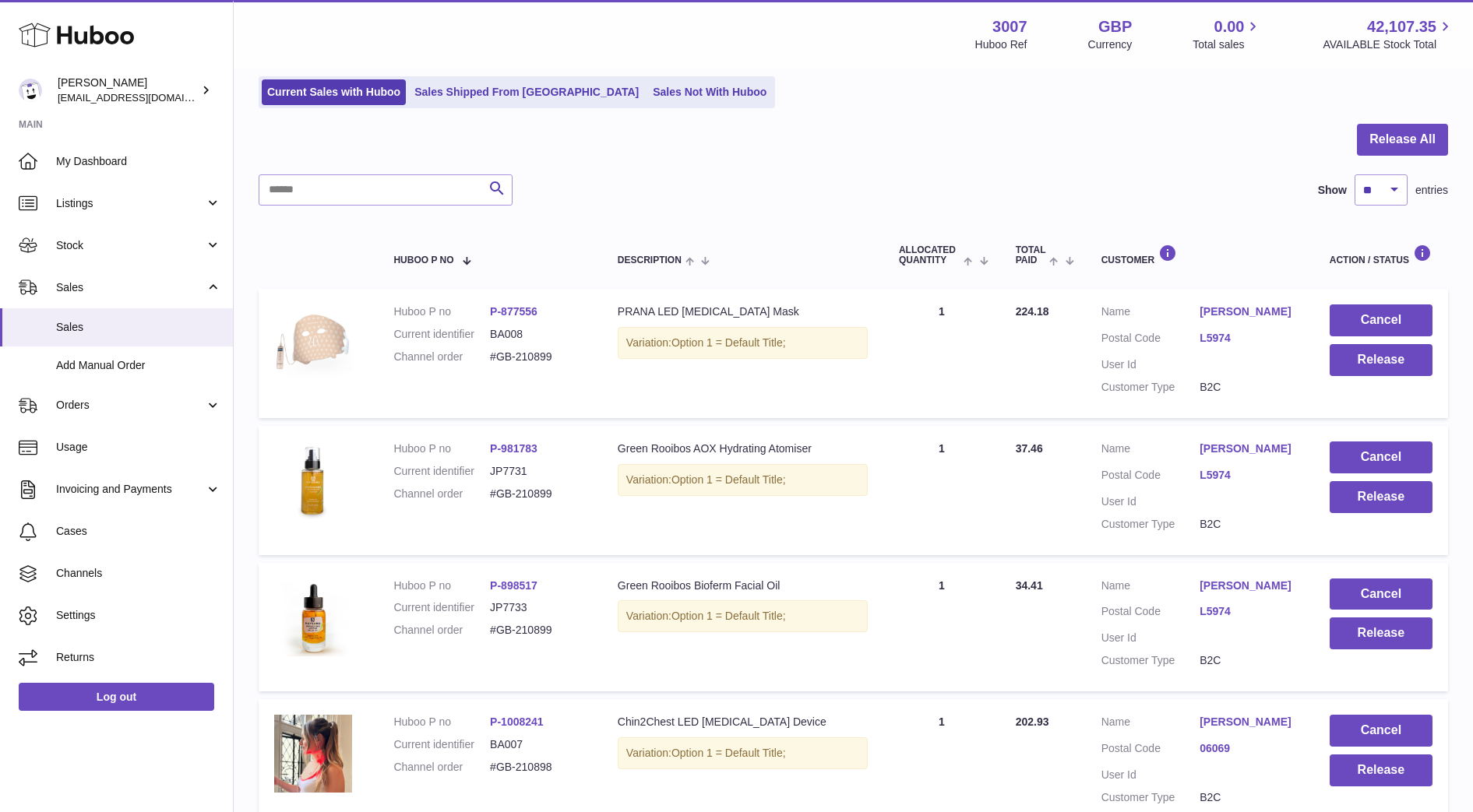
click at [1376, 679] on td "Cancel Release" at bounding box center [1381, 627] width 134 height 129
click at [1405, 650] on button "Release" at bounding box center [1381, 633] width 103 height 32
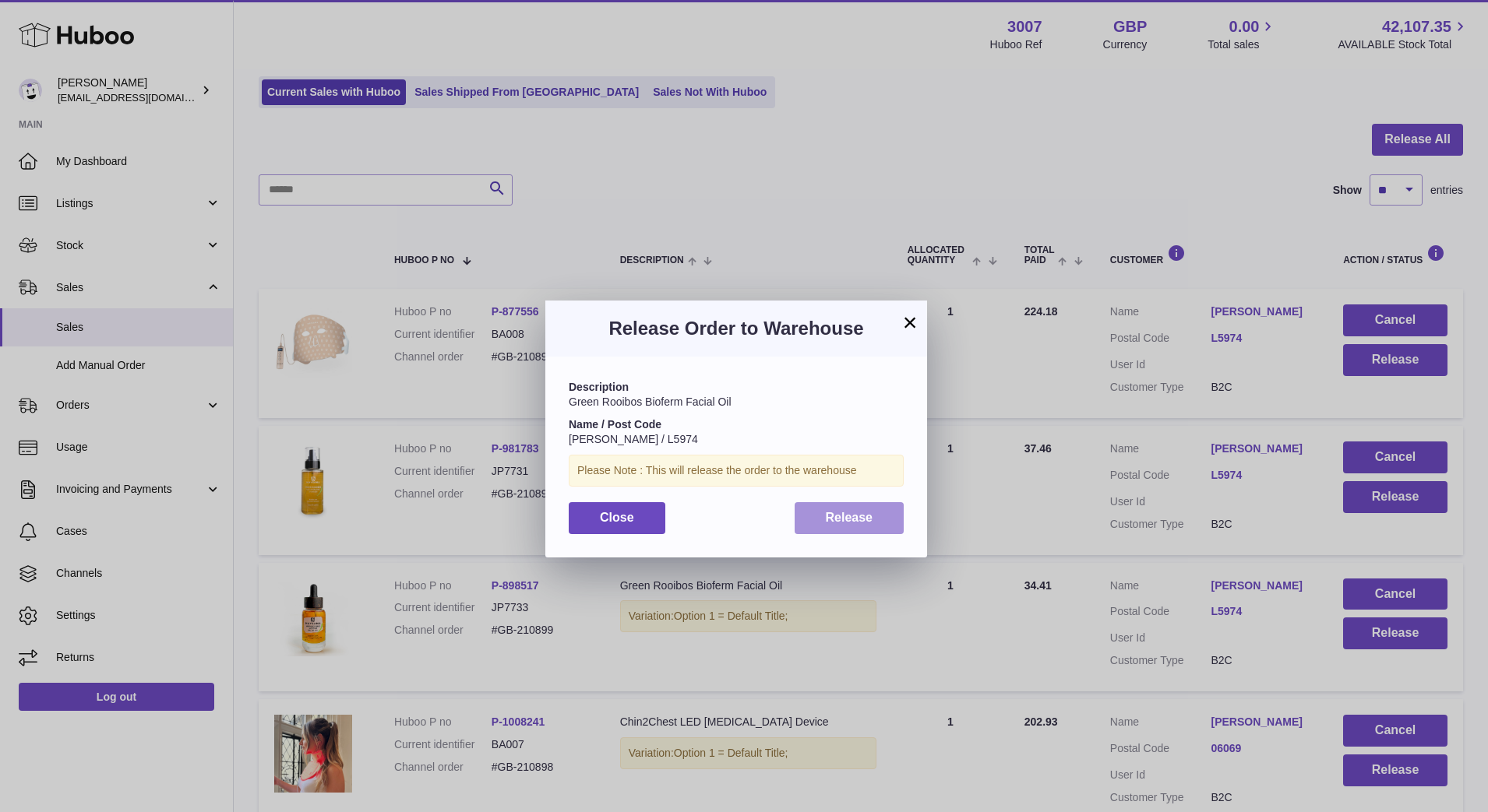
click at [873, 533] on button "Release" at bounding box center [849, 519] width 110 height 32
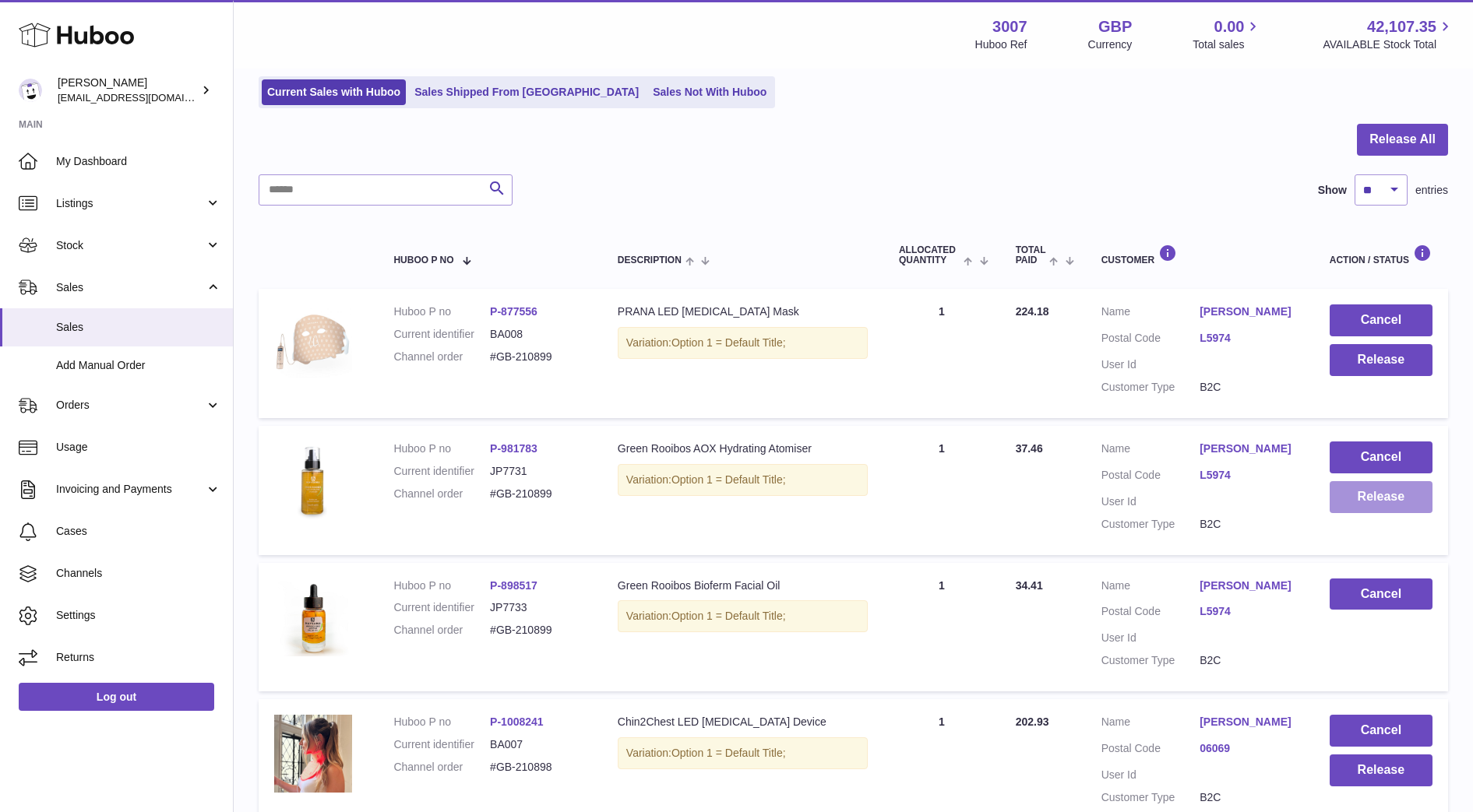
click at [1396, 514] on button "Release" at bounding box center [1381, 497] width 103 height 32
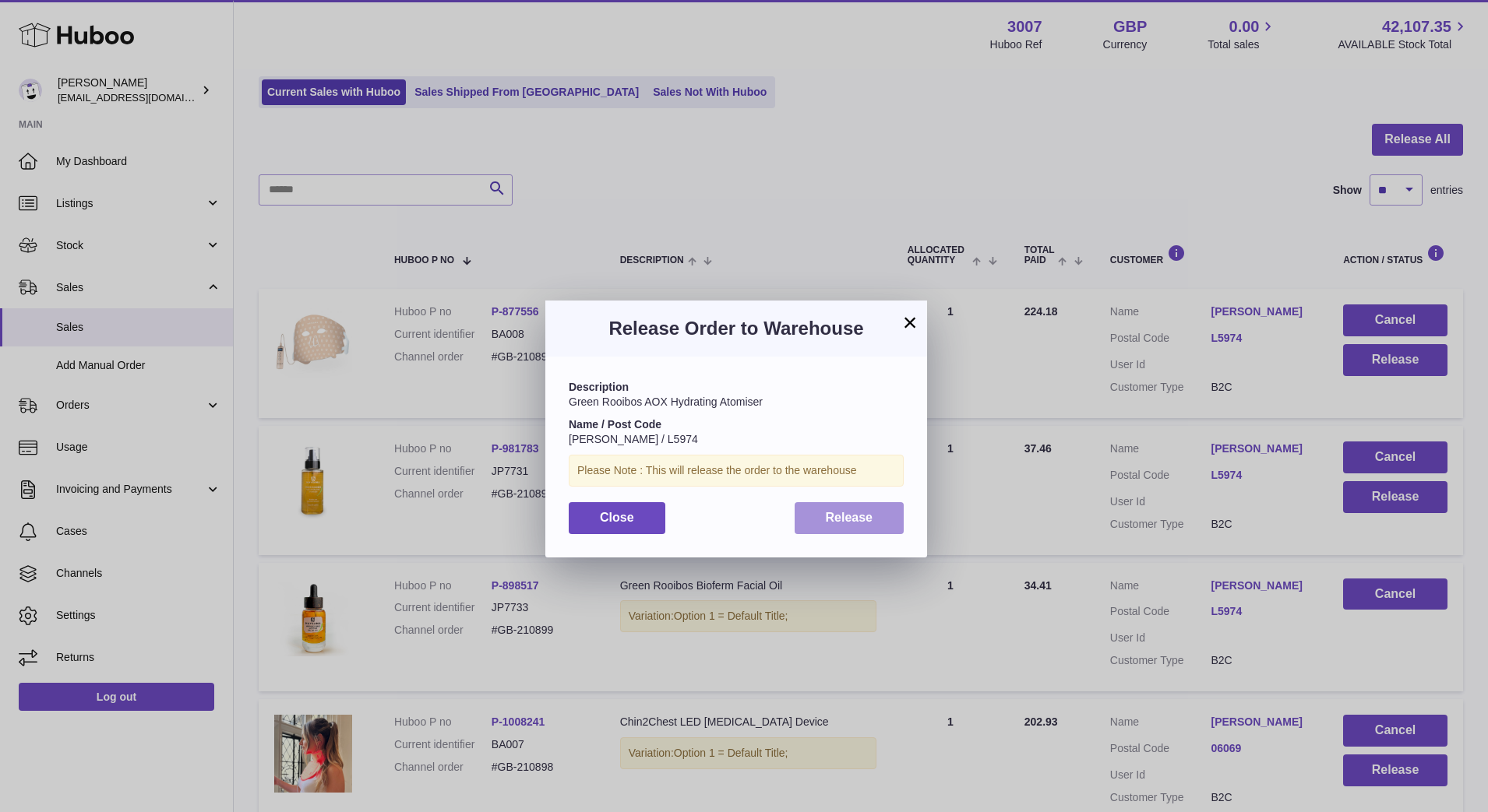
click at [861, 528] on button "Release" at bounding box center [849, 519] width 110 height 32
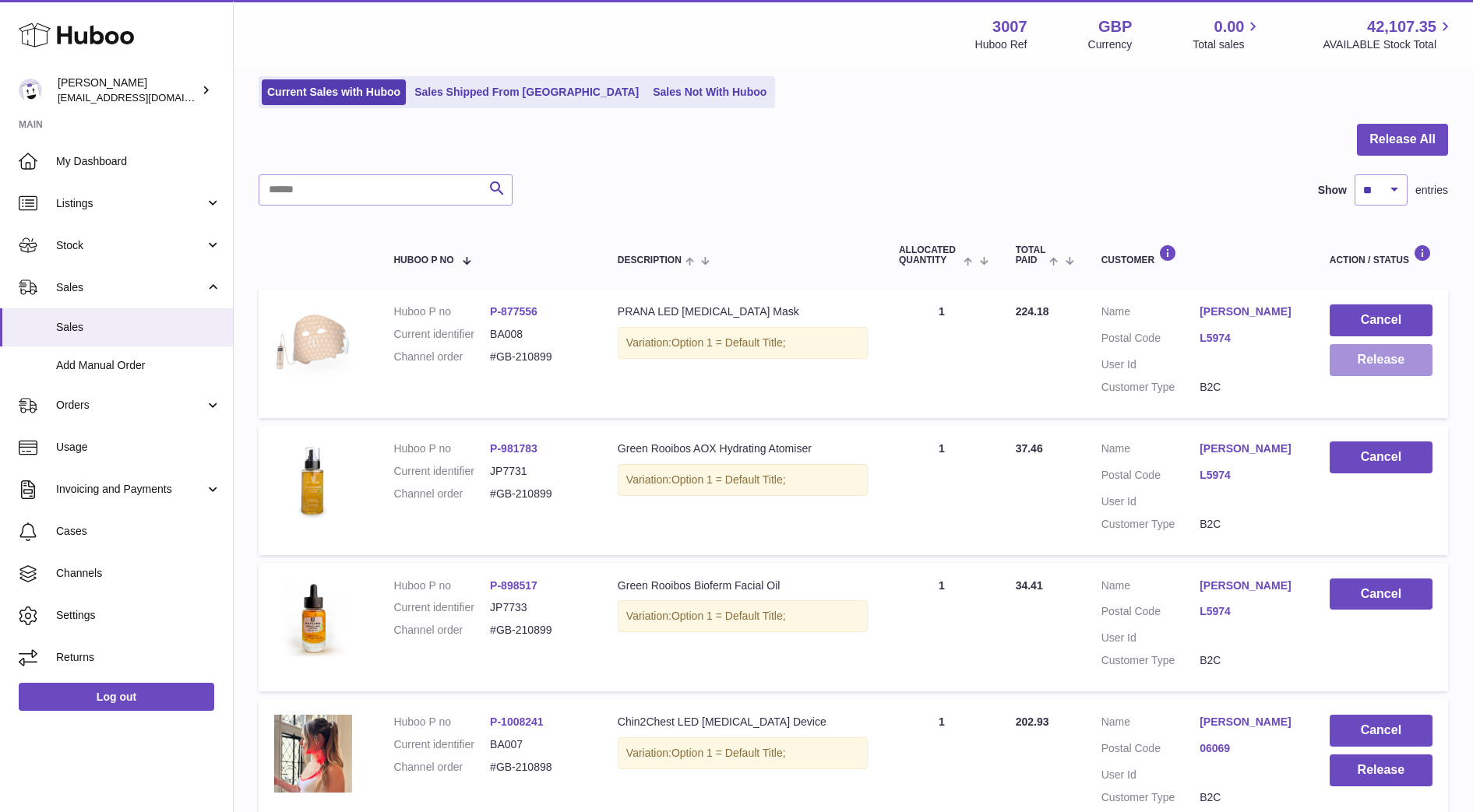
click at [1397, 365] on button "Release" at bounding box center [1381, 360] width 103 height 32
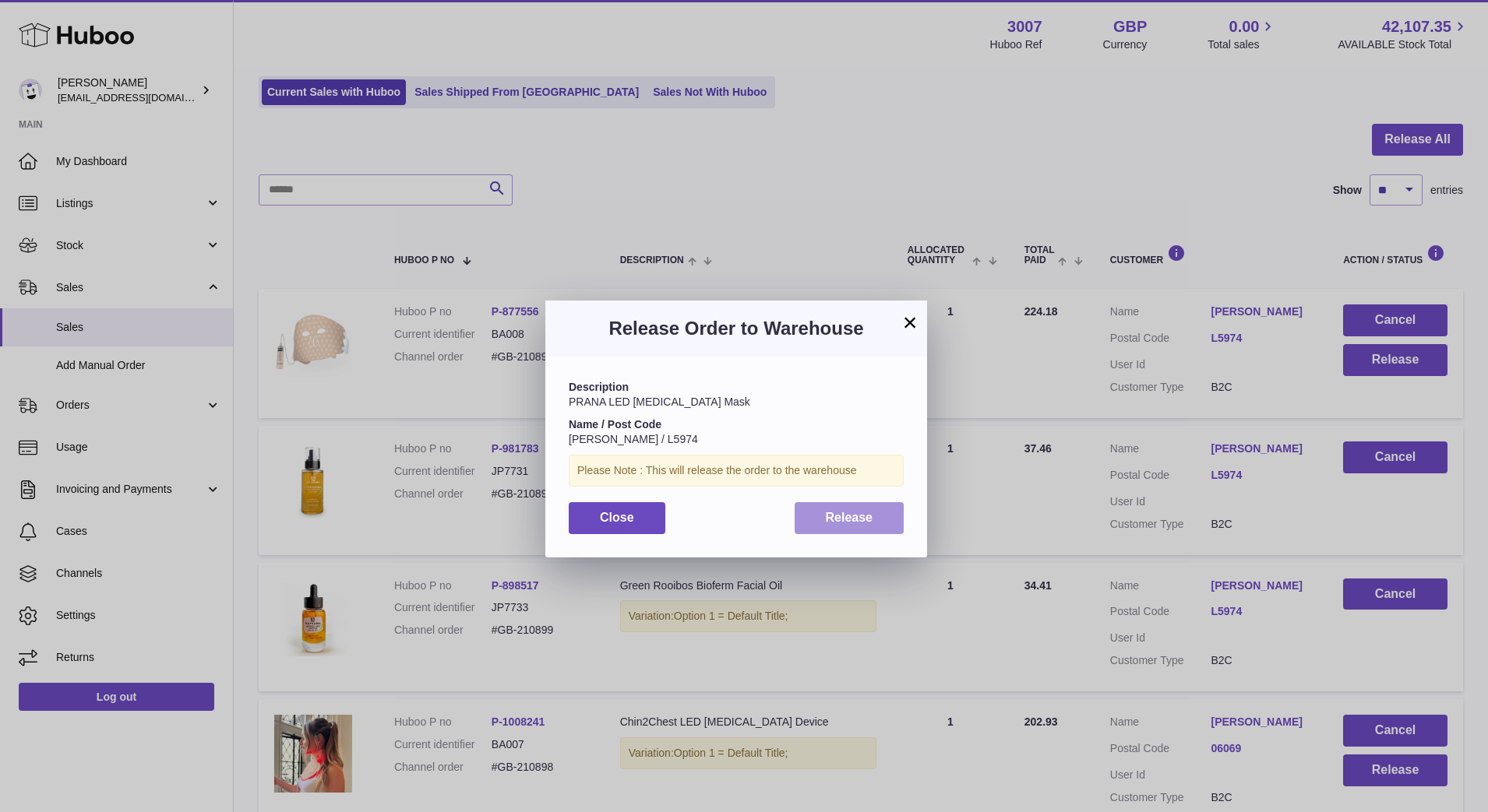
click at [881, 525] on button "Release" at bounding box center [849, 519] width 110 height 32
